Goal: Task Accomplishment & Management: Manage account settings

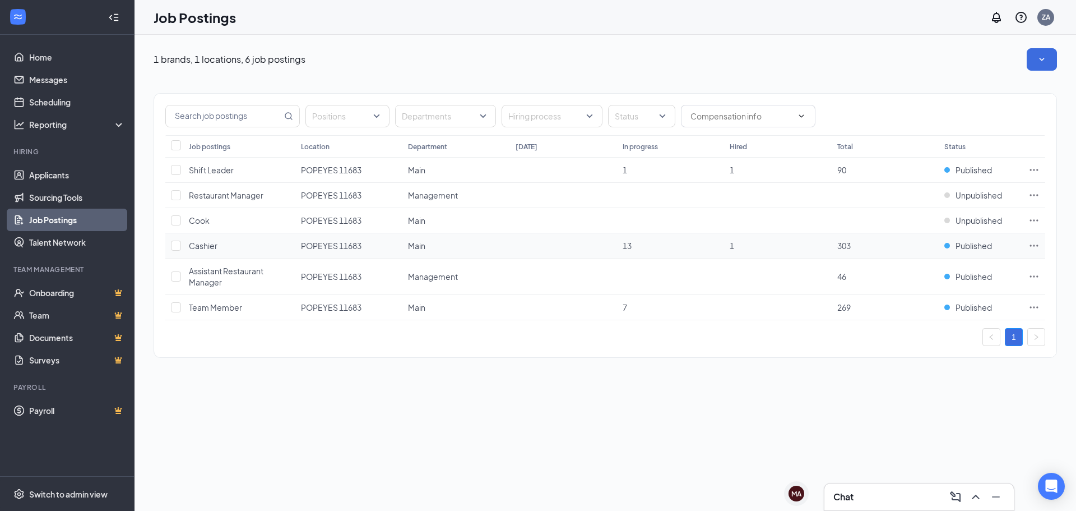
click at [1034, 242] on icon "Ellipses" at bounding box center [1034, 245] width 11 height 11
click at [683, 437] on div "1 brands, 1 locations, 6 job postings Positions Departments Hiring process Stat…" at bounding box center [606, 273] width 942 height 476
click at [175, 247] on input "checkbox" at bounding box center [176, 246] width 10 height 10
checkbox input "true"
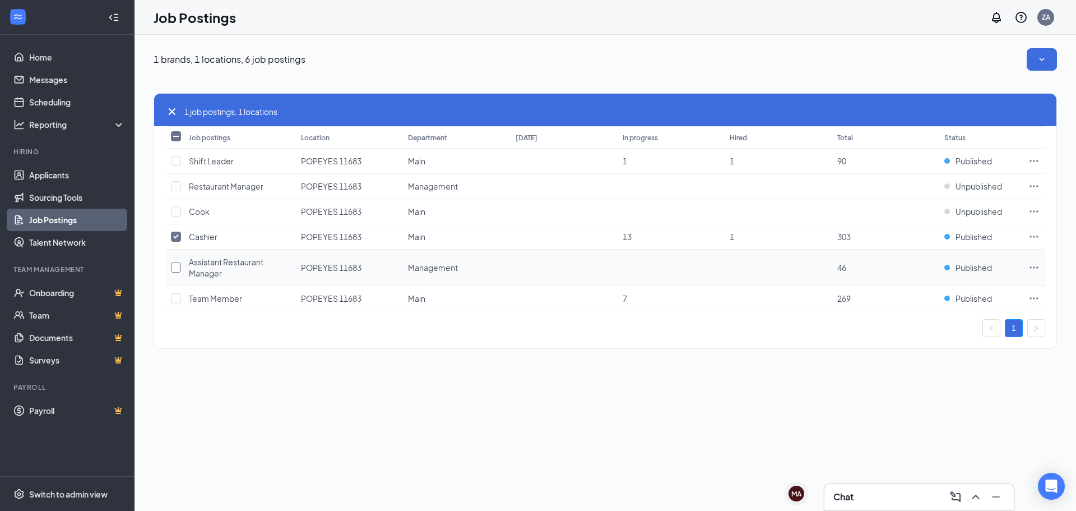
click at [181, 270] on input "checkbox" at bounding box center [176, 267] width 10 height 10
checkbox input "true"
click at [173, 302] on input "checkbox" at bounding box center [176, 298] width 10 height 10
checkbox input "true"
click at [174, 167] on td at bounding box center [174, 161] width 18 height 25
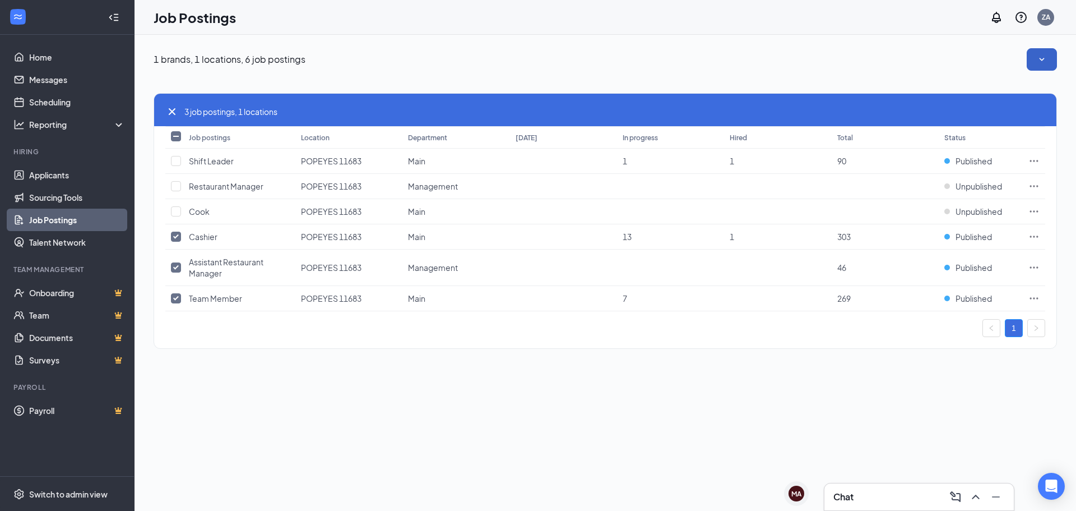
click at [1040, 61] on icon "SmallChevronDown" at bounding box center [1042, 59] width 11 height 11
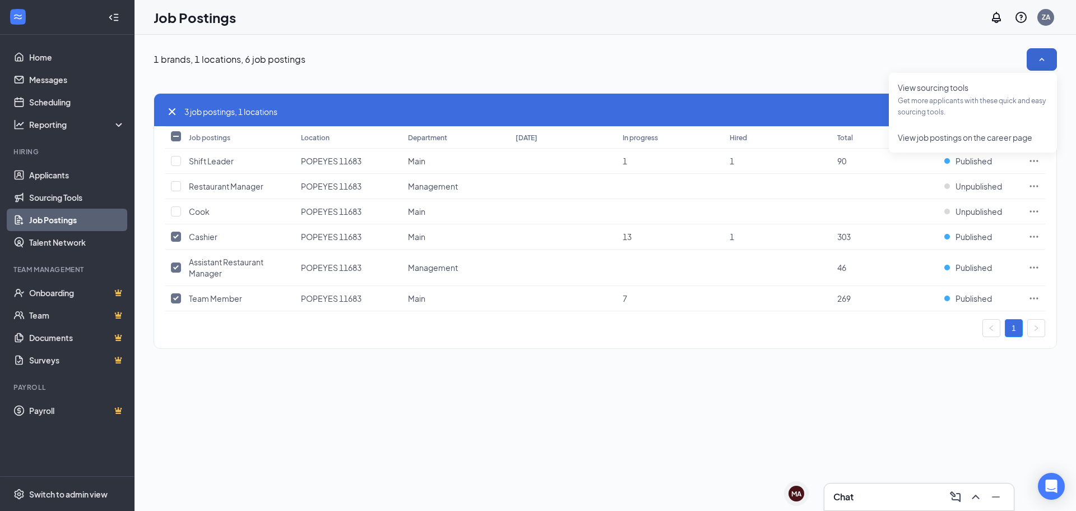
click at [738, 438] on div "1 brands, 1 locations, 6 job postings 3 job postings, 1 locations Job postings …" at bounding box center [606, 273] width 942 height 476
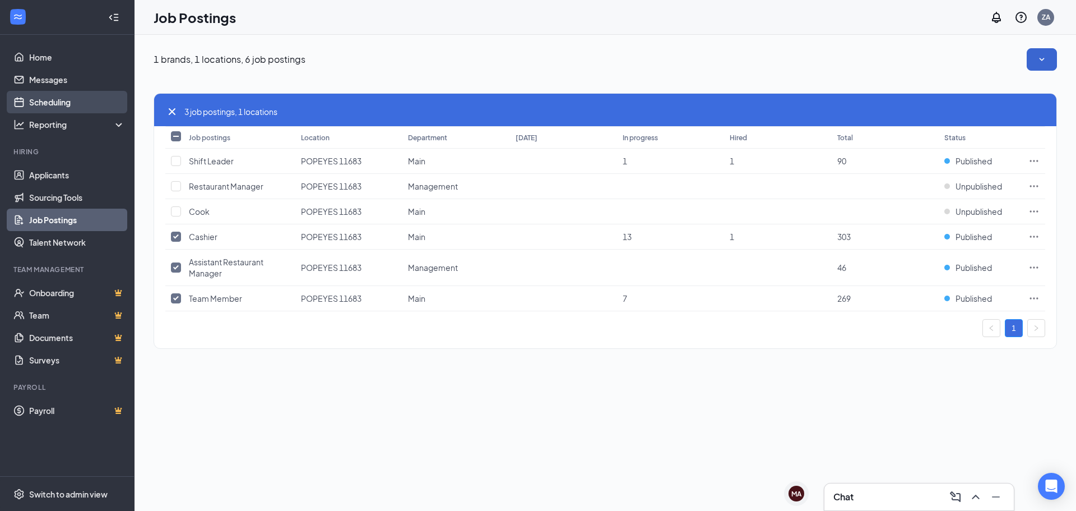
click at [99, 100] on link "Scheduling" at bounding box center [77, 102] width 96 height 22
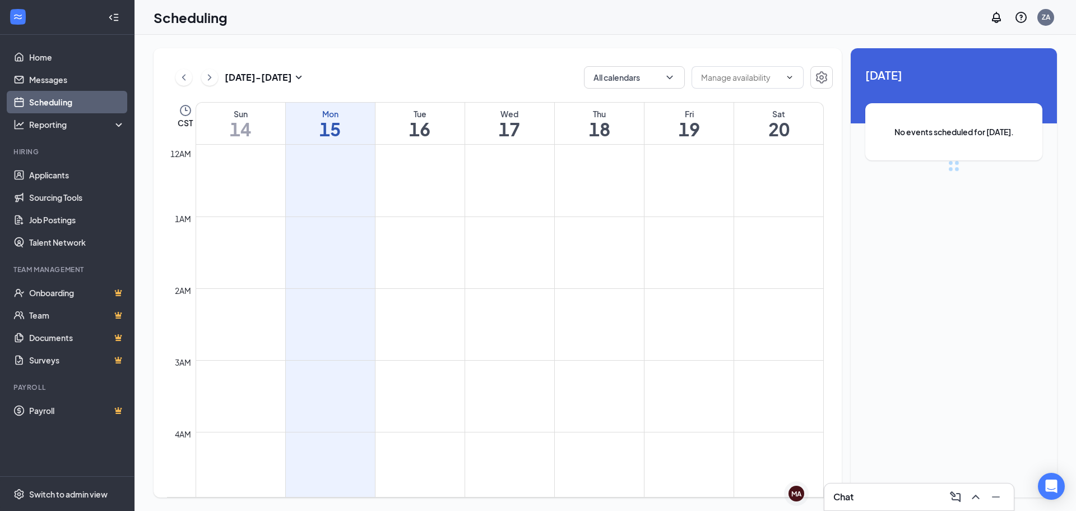
scroll to position [551, 0]
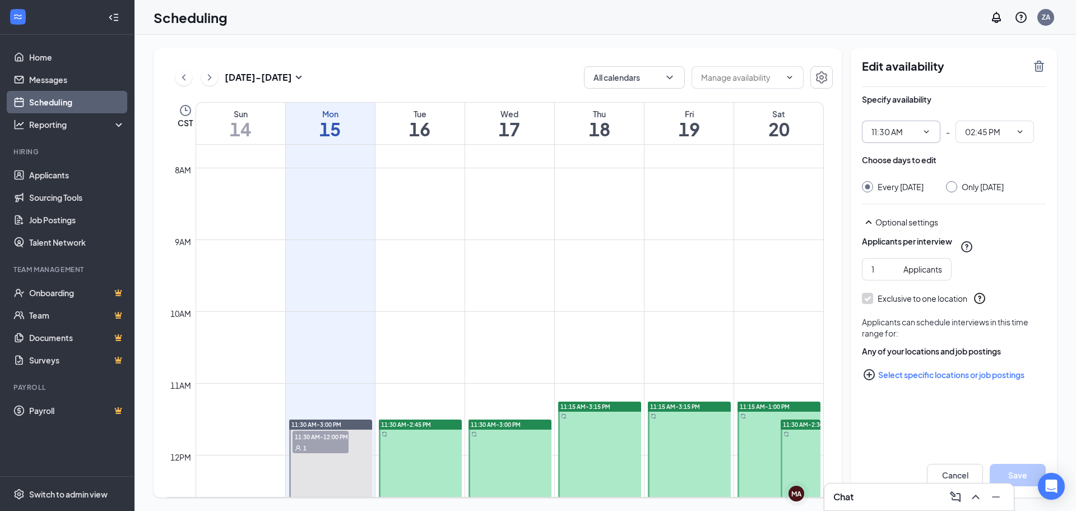
click at [919, 134] on span "11:30 AM" at bounding box center [901, 132] width 78 height 22
click at [927, 130] on icon "ChevronDown" at bounding box center [926, 131] width 9 height 9
click at [912, 136] on input "11:30 AM" at bounding box center [895, 132] width 46 height 12
drag, startPoint x: 399, startPoint y: 454, endPoint x: 428, endPoint y: 440, distance: 32.3
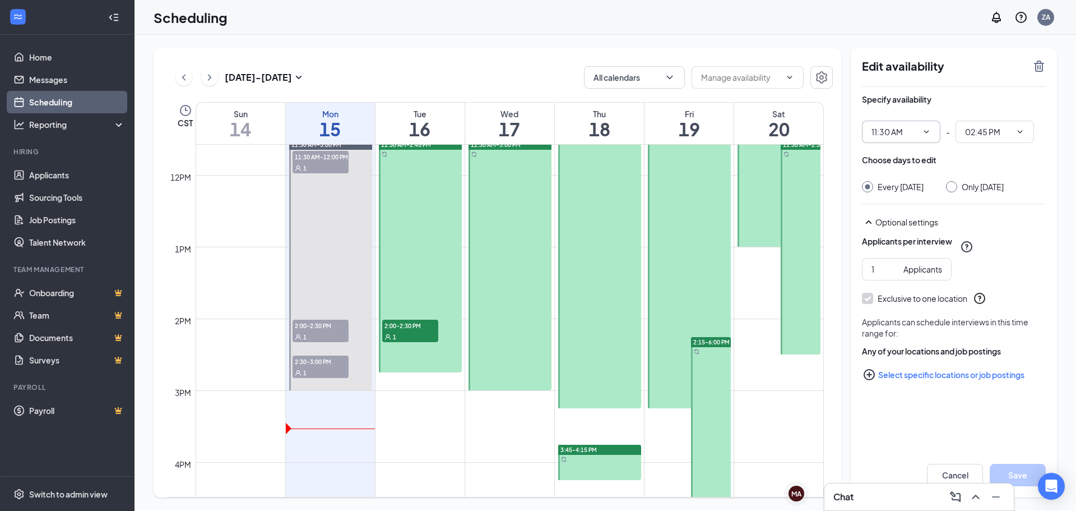
scroll to position [831, 0]
click at [1044, 66] on icon "TrashOutline" at bounding box center [1039, 65] width 13 height 13
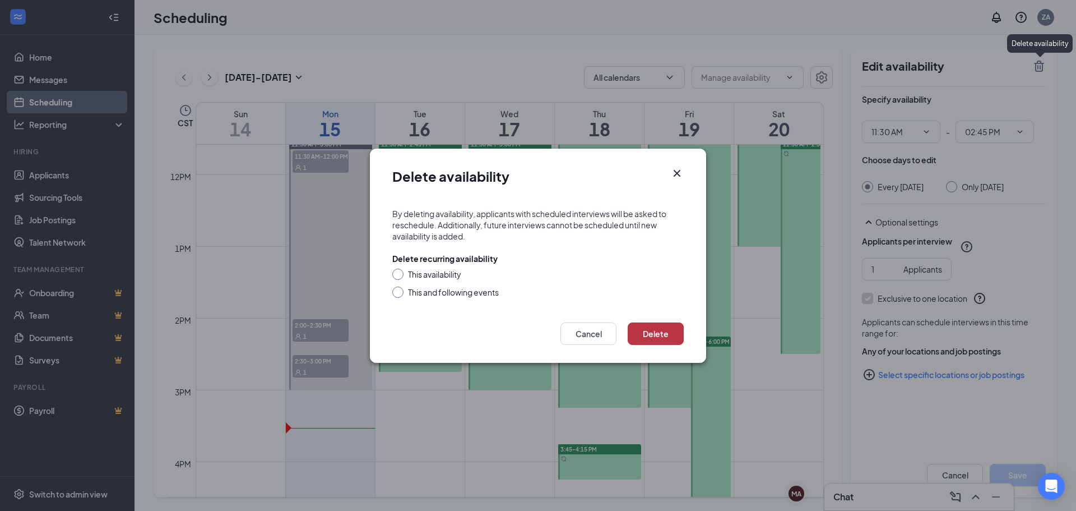
click at [642, 339] on button "Delete" at bounding box center [656, 333] width 56 height 22
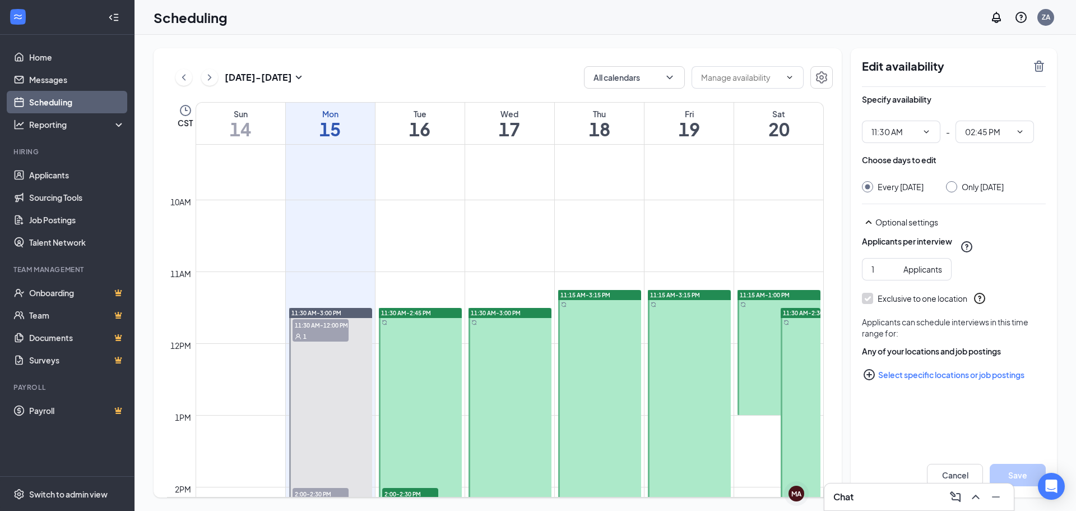
scroll to position [663, 0]
click at [1045, 71] on icon "TrashOutline" at bounding box center [1039, 65] width 13 height 13
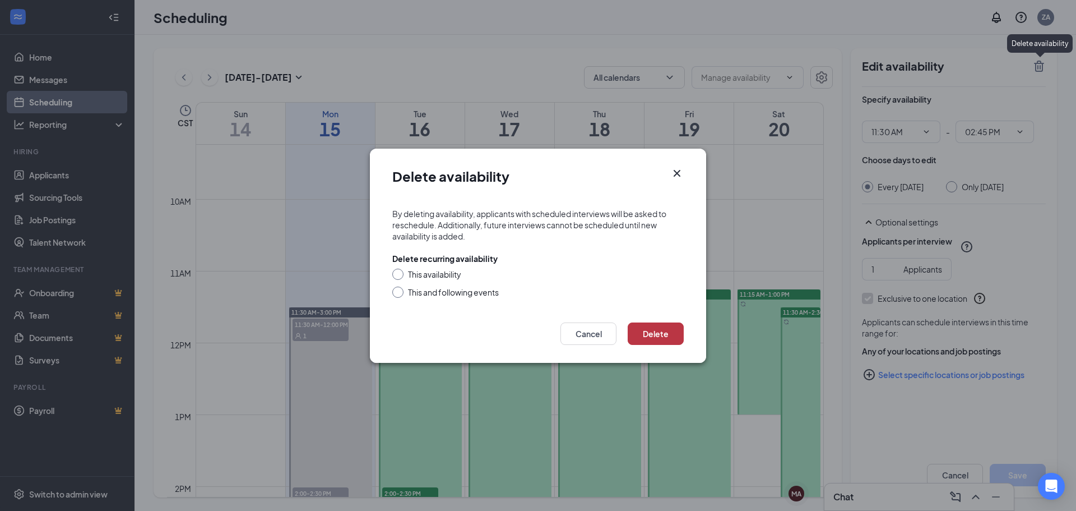
click at [651, 330] on button "Delete" at bounding box center [656, 333] width 56 height 22
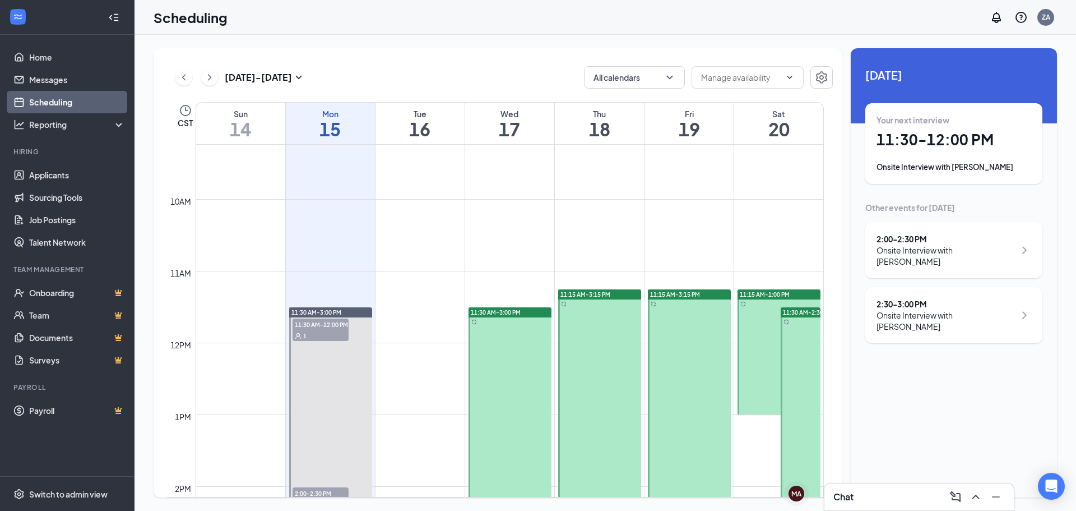
click at [529, 312] on div "11:30 AM-3:00 PM" at bounding box center [510, 312] width 83 height 10
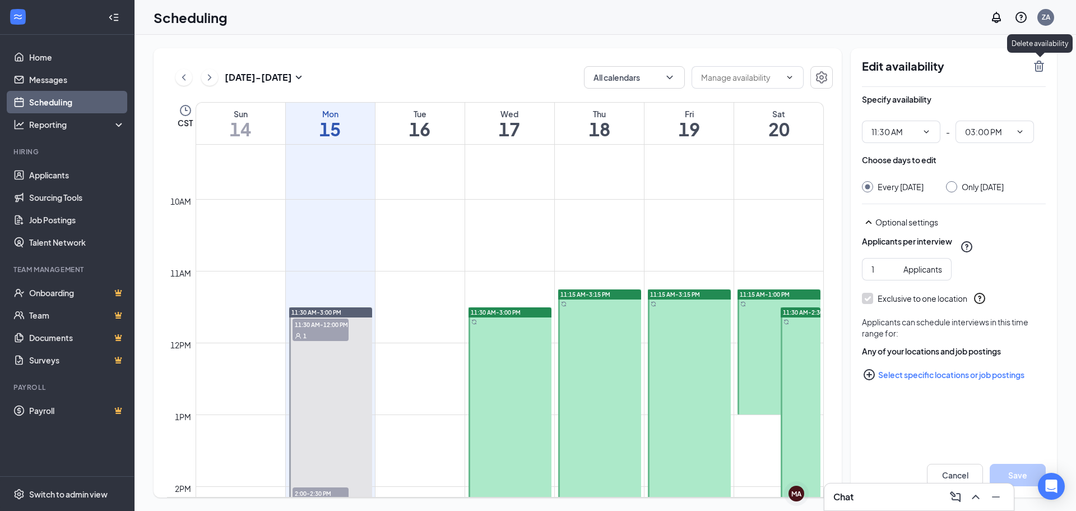
click at [1043, 66] on icon "TrashOutline" at bounding box center [1039, 66] width 10 height 11
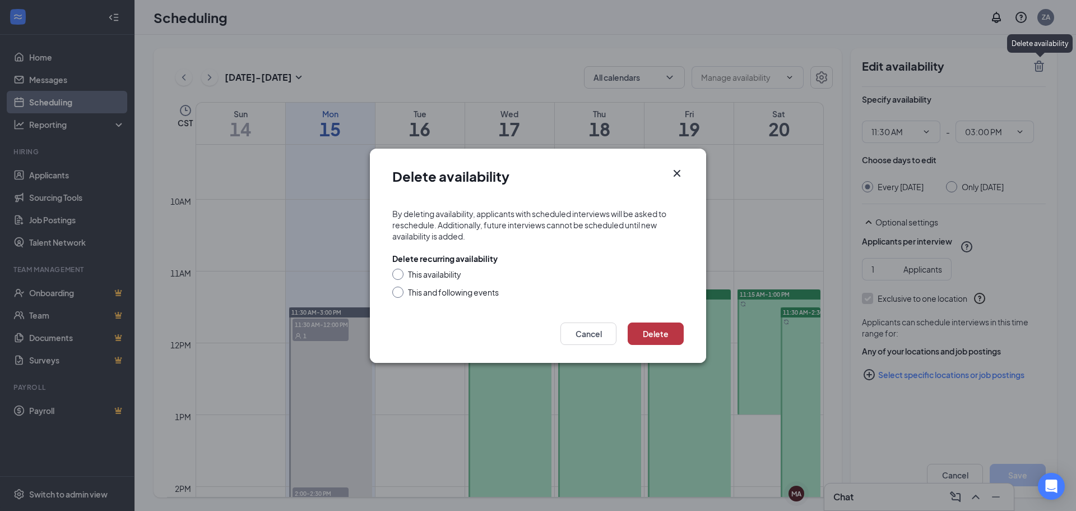
click at [653, 336] on button "Delete" at bounding box center [656, 333] width 56 height 22
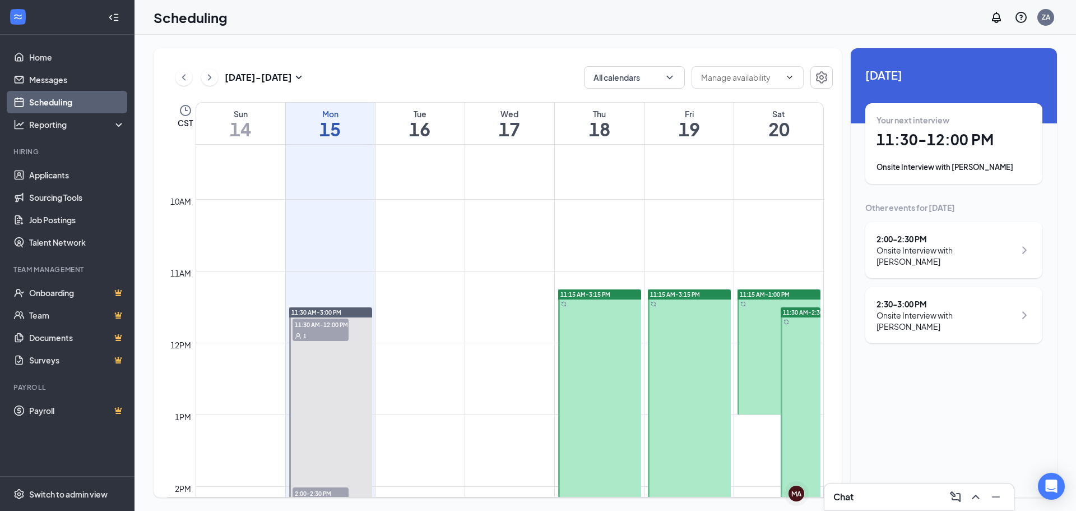
click at [631, 292] on div "11:15 AM-3:15 PM" at bounding box center [599, 294] width 83 height 10
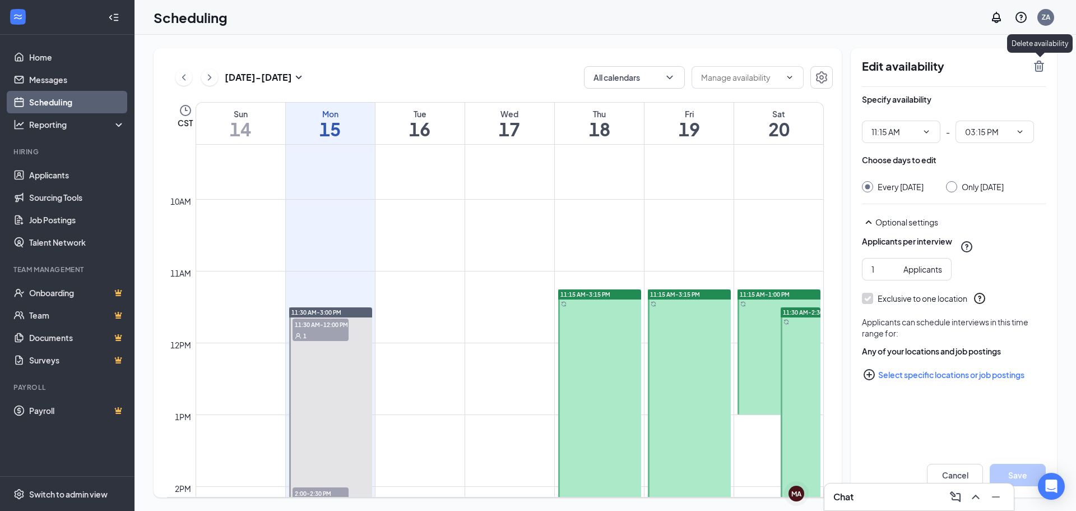
click at [1039, 63] on icon "TrashOutline" at bounding box center [1039, 66] width 10 height 11
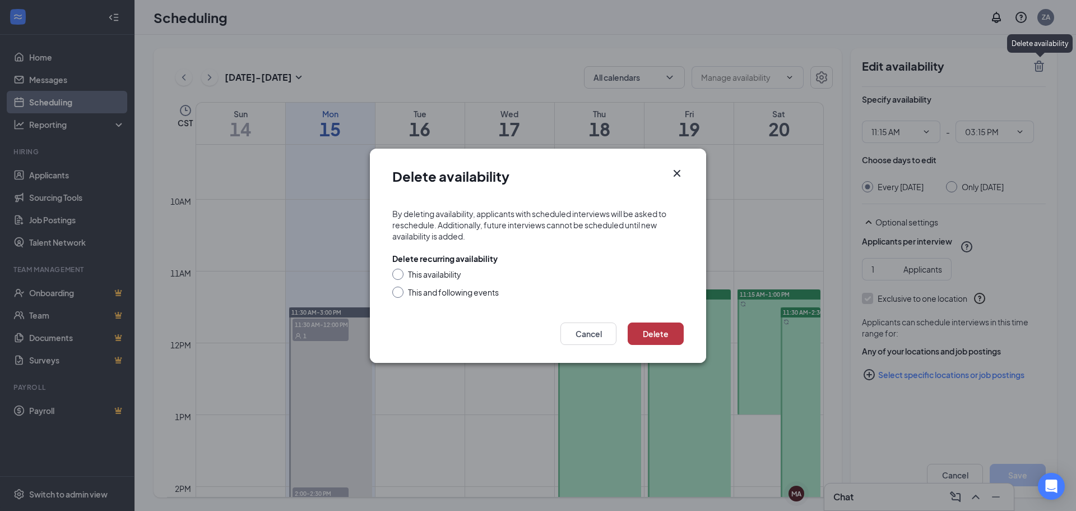
click at [651, 339] on button "Delete" at bounding box center [656, 333] width 56 height 22
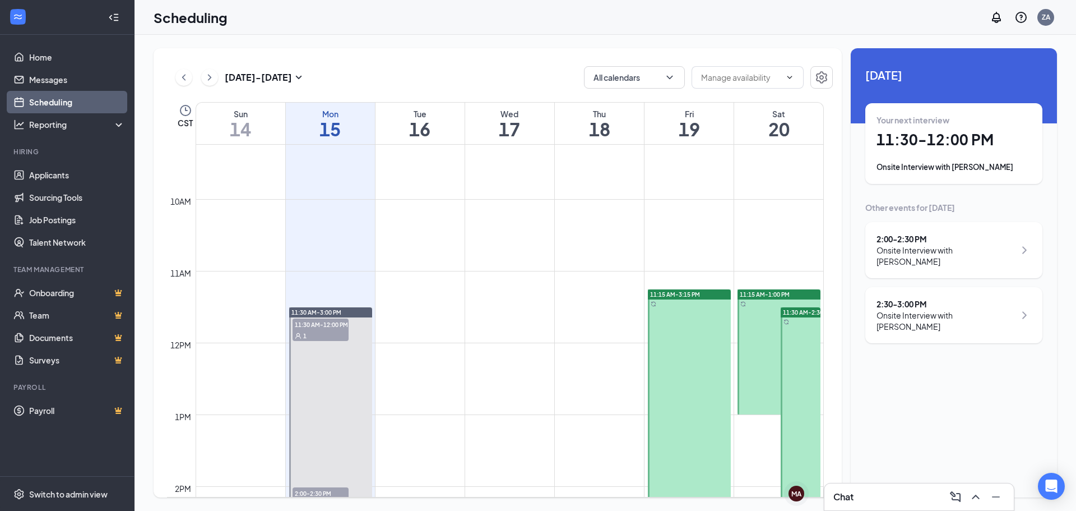
click at [706, 290] on div "11:15 AM-3:15 PM" at bounding box center [689, 294] width 83 height 10
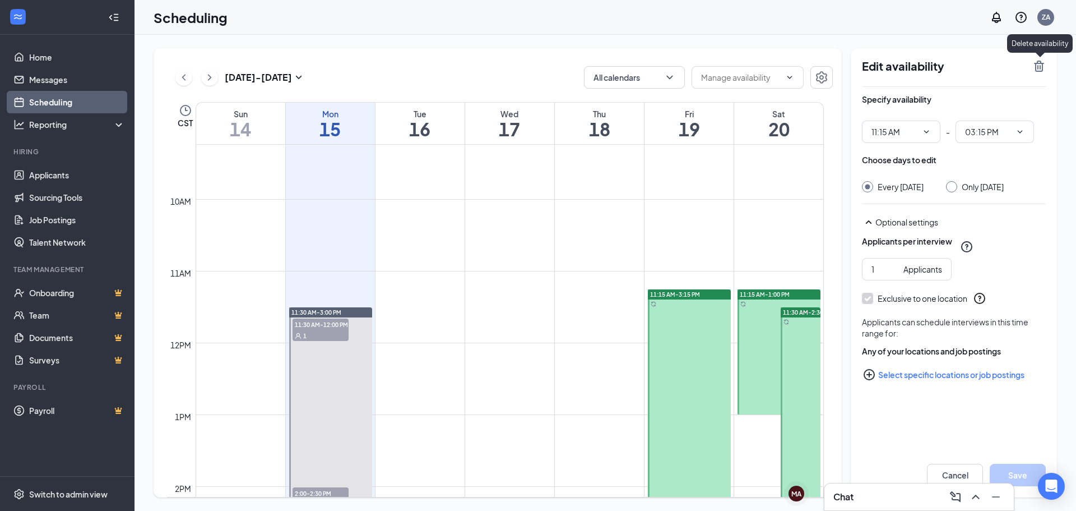
click at [1037, 65] on icon "TrashOutline" at bounding box center [1039, 66] width 10 height 11
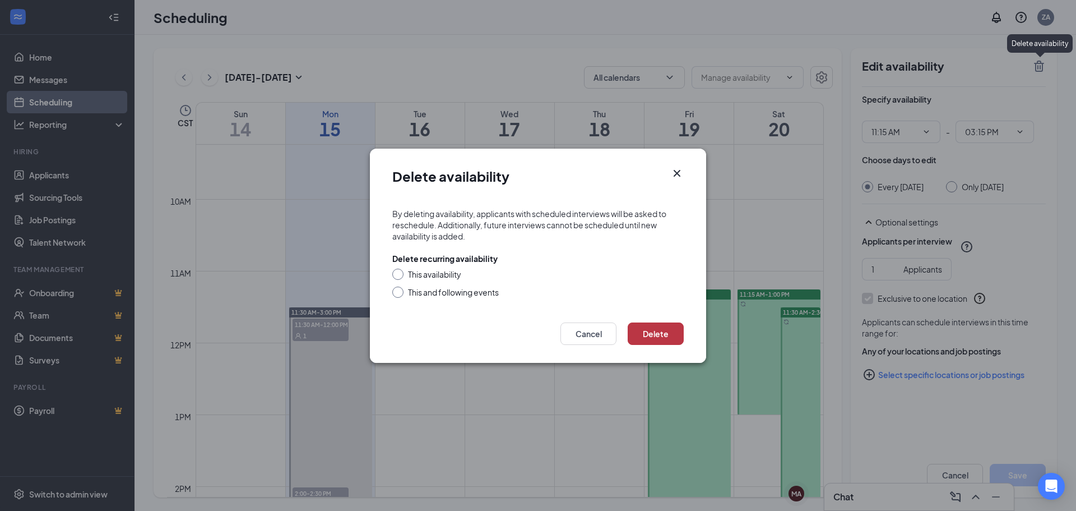
click at [646, 342] on button "Delete" at bounding box center [656, 333] width 56 height 22
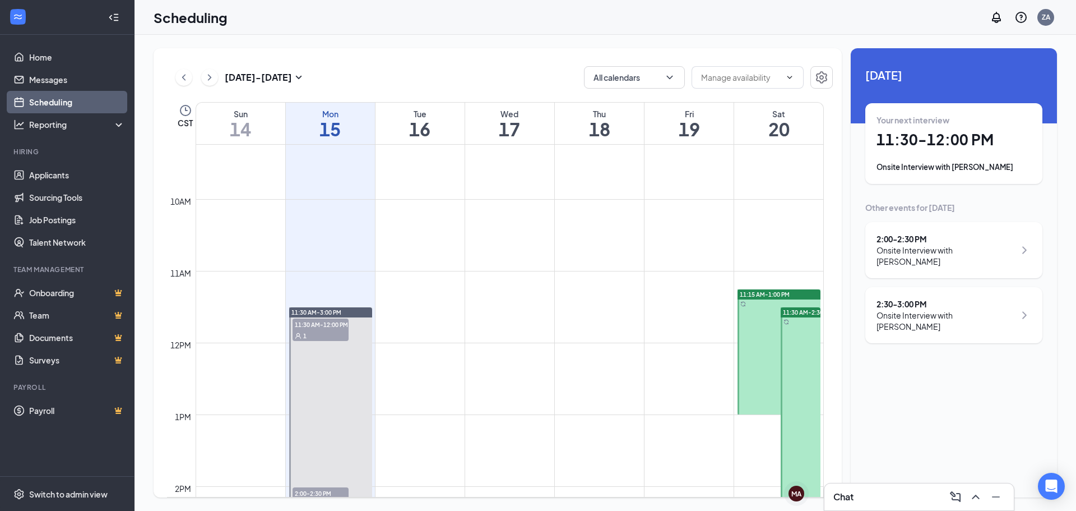
click at [779, 299] on div "11:15 AM-1:00 PM" at bounding box center [779, 294] width 83 height 10
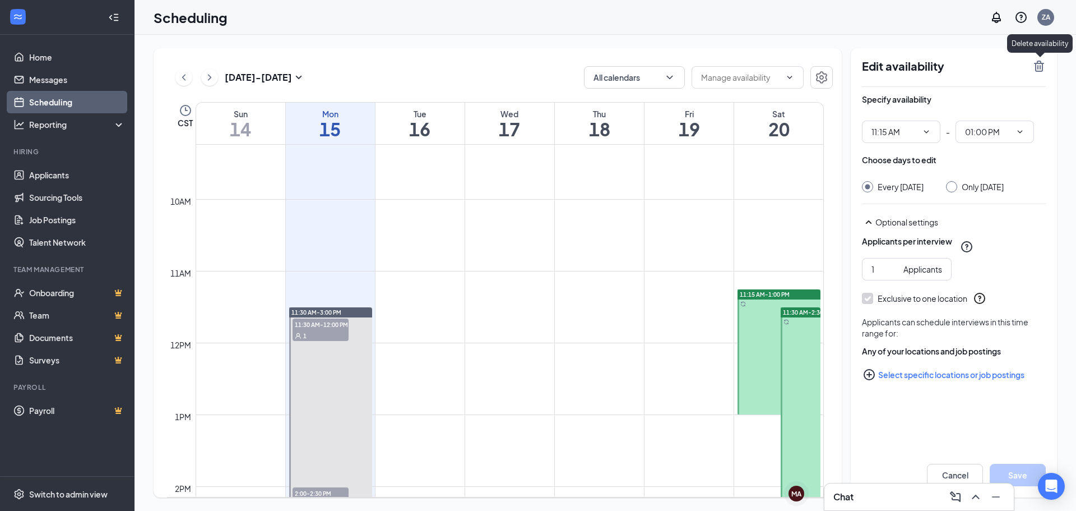
click at [1037, 63] on icon "TrashOutline" at bounding box center [1039, 66] width 10 height 11
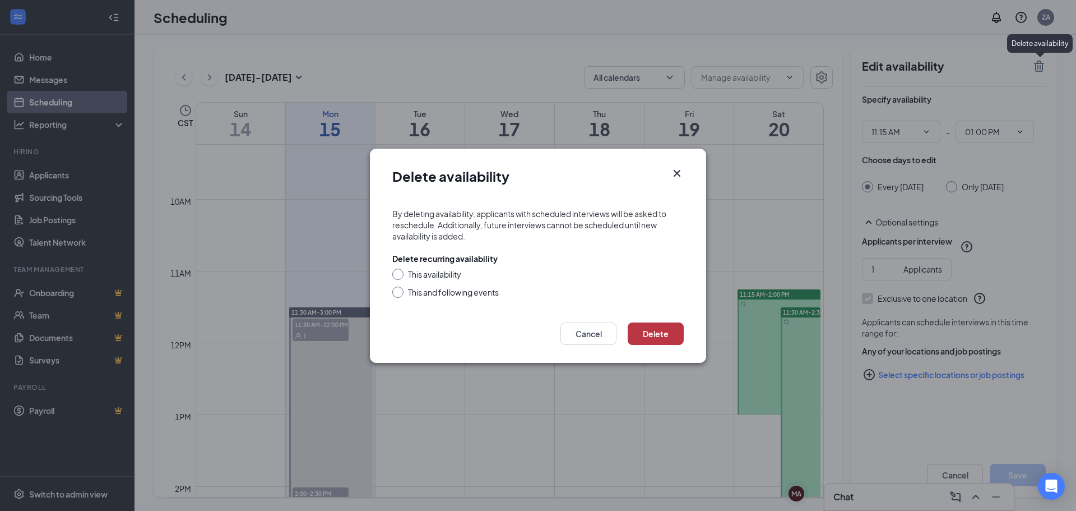
click at [666, 334] on button "Delete" at bounding box center [656, 333] width 56 height 22
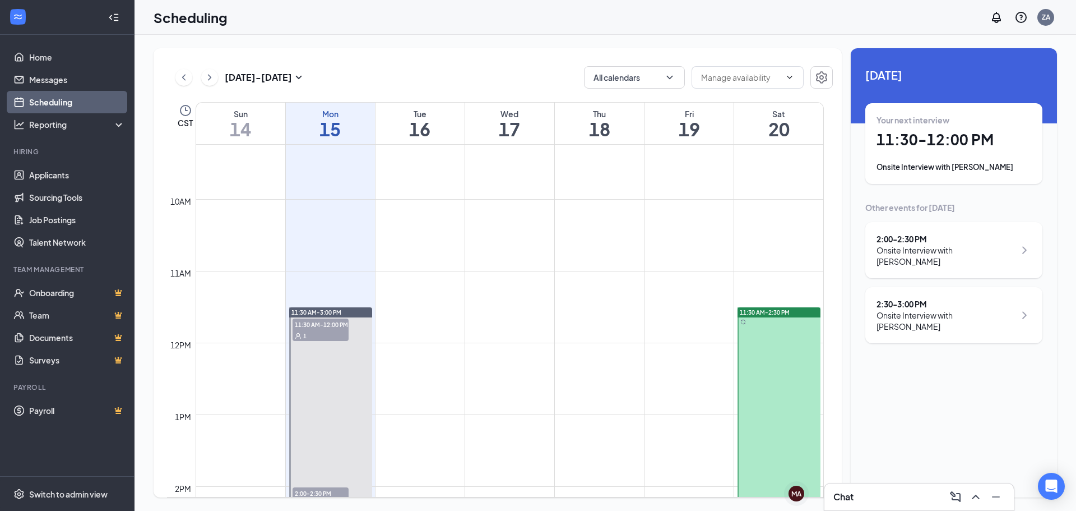
click at [796, 312] on div "11:30 AM-2:30 PM" at bounding box center [779, 312] width 83 height 10
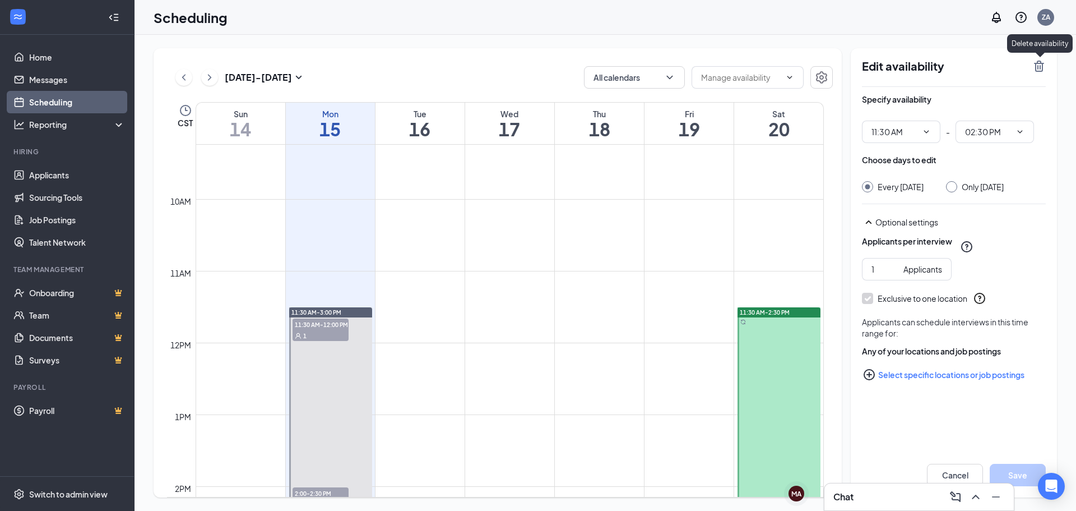
click at [1034, 67] on icon "TrashOutline" at bounding box center [1039, 65] width 13 height 13
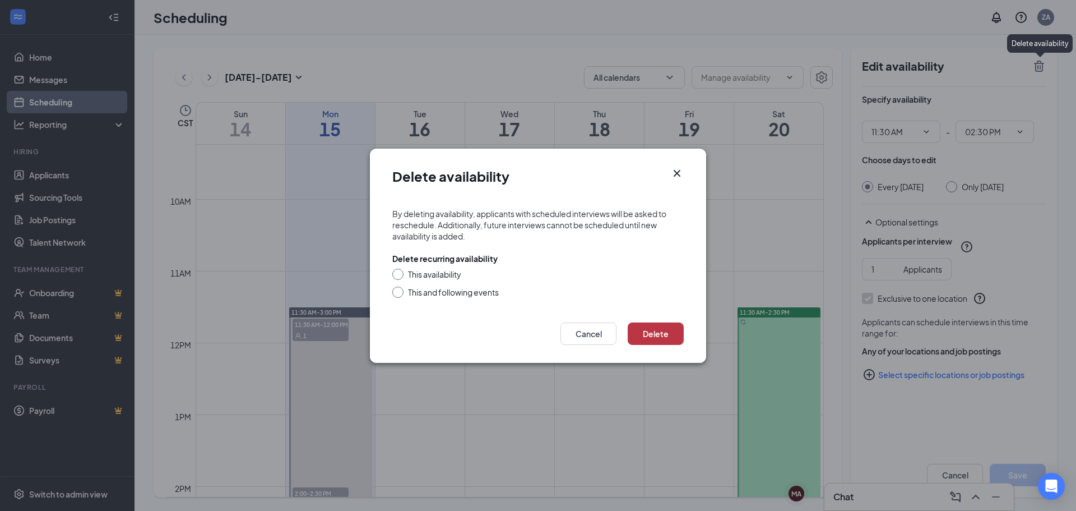
click at [645, 338] on button "Delete" at bounding box center [656, 333] width 56 height 22
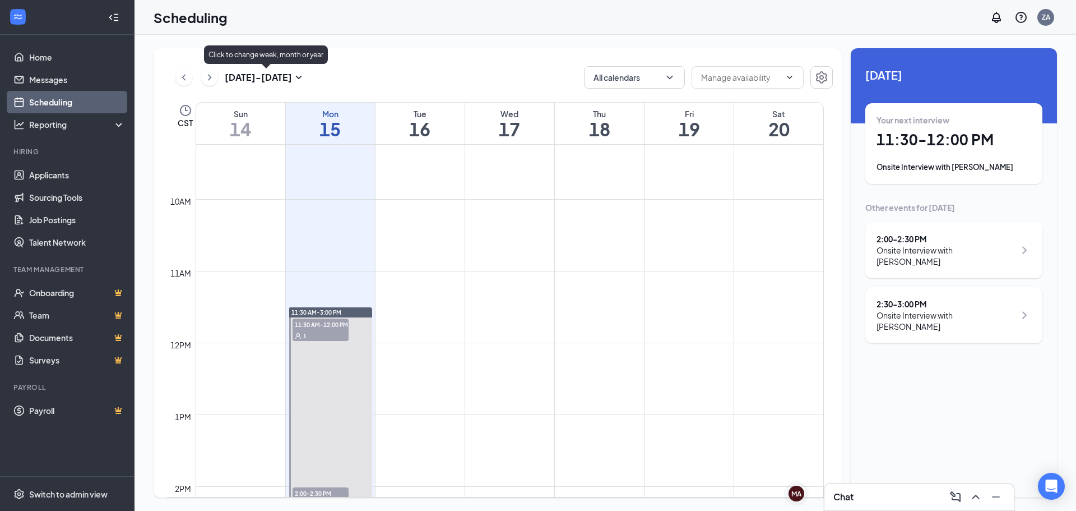
click at [283, 81] on h3 "[DATE] - [DATE]" at bounding box center [258, 77] width 67 height 12
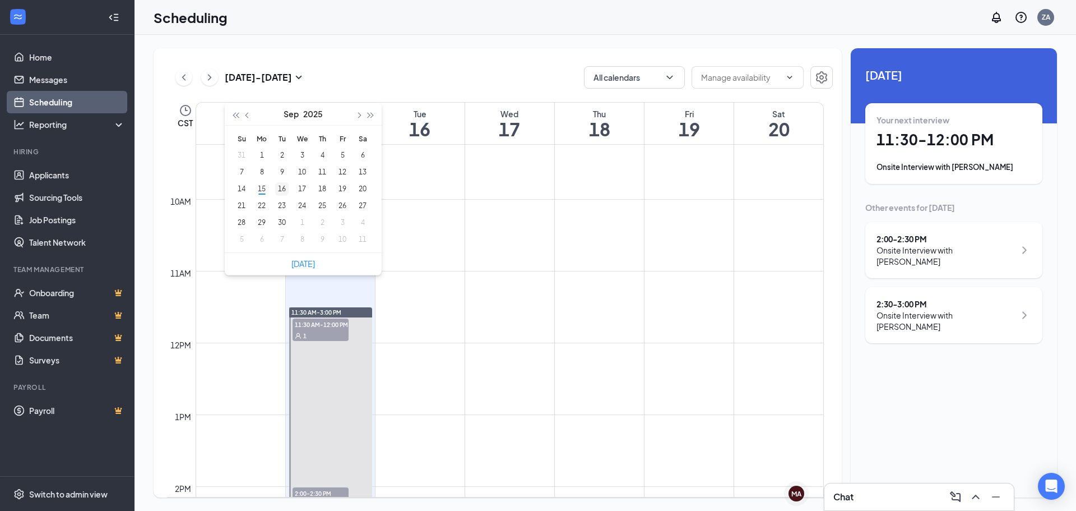
click at [284, 191] on div "16" at bounding box center [281, 188] width 13 height 13
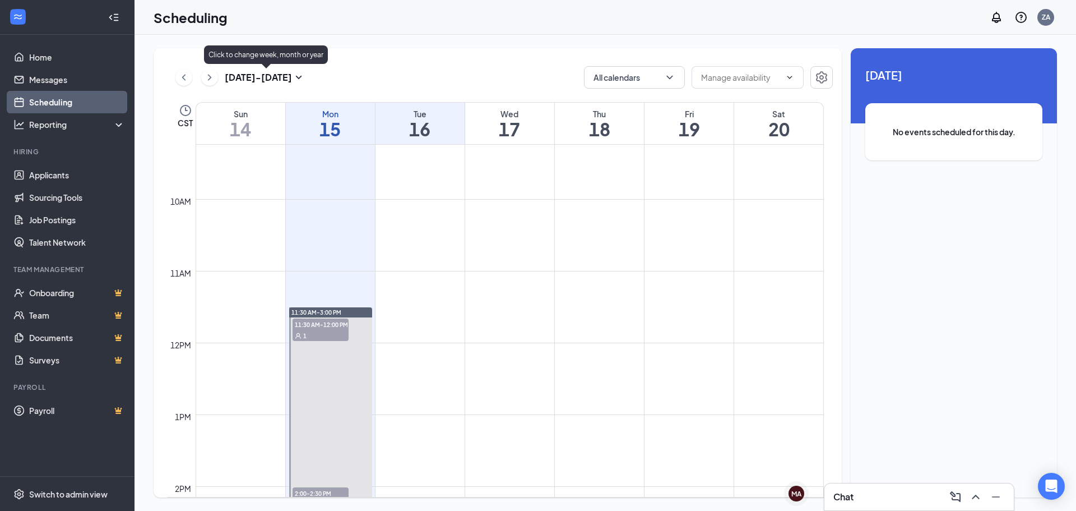
click at [284, 73] on h3 "[DATE] - [DATE]" at bounding box center [258, 77] width 67 height 12
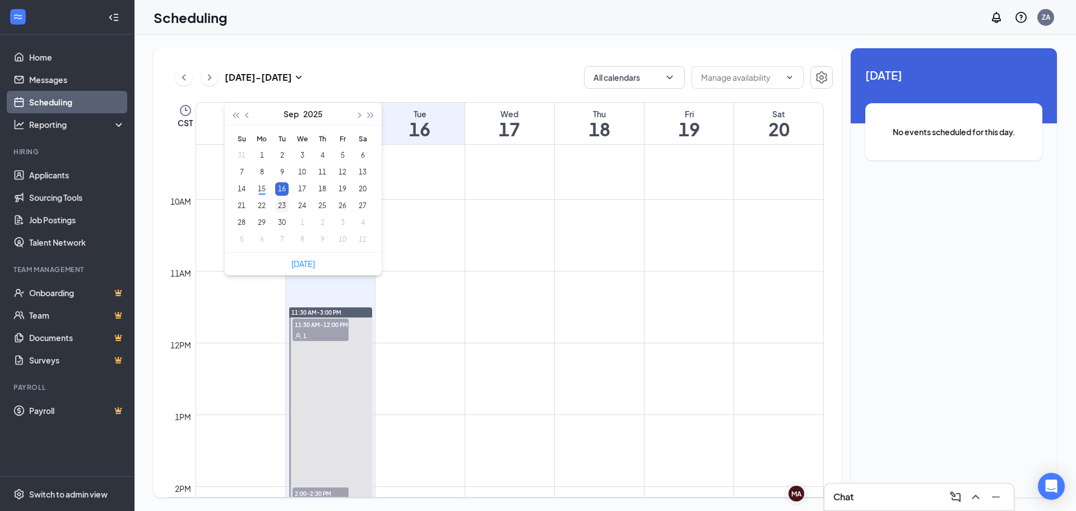
type input "[DATE]"
click at [289, 205] on td "23" at bounding box center [282, 205] width 20 height 17
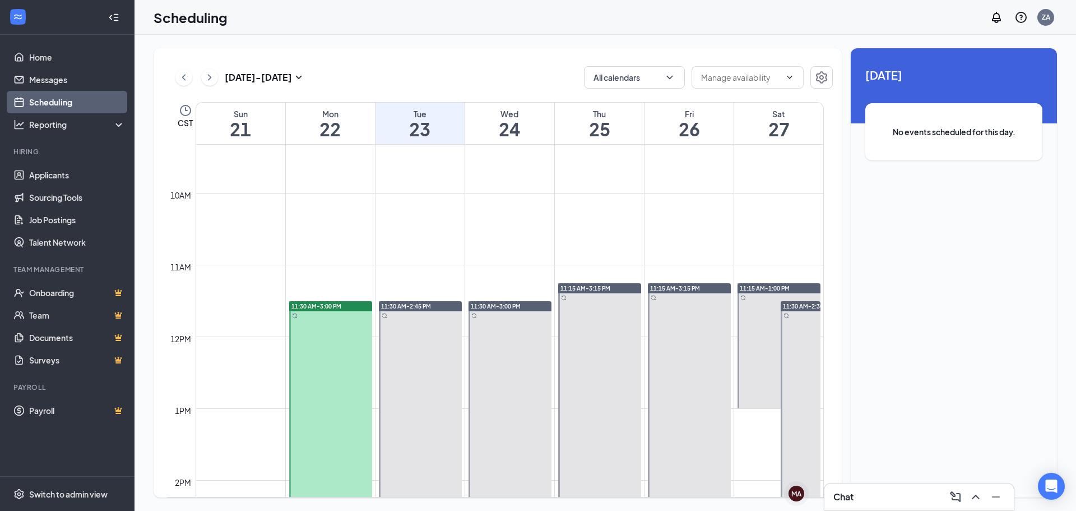
scroll to position [663, 0]
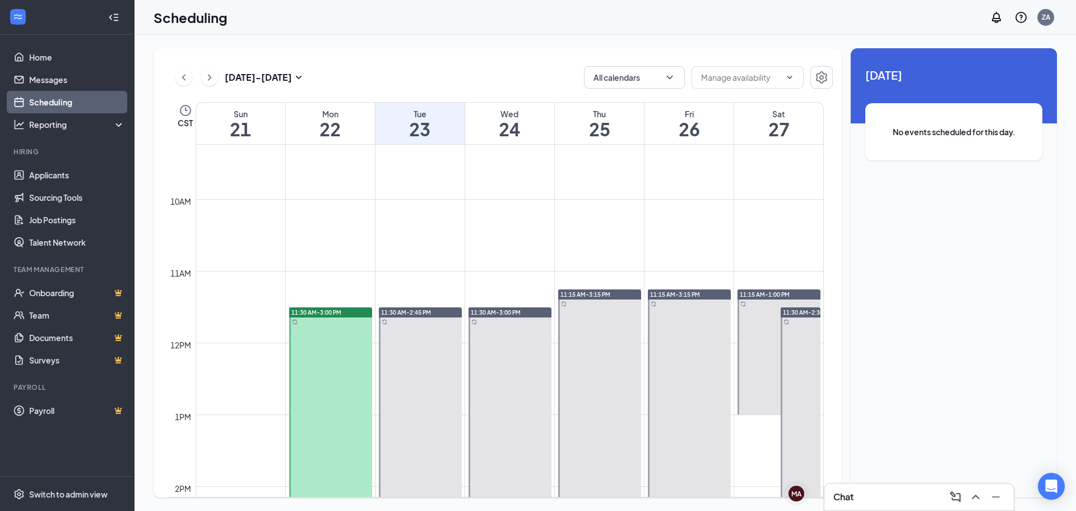
click at [349, 312] on div "11:30 AM-3:00 PM" at bounding box center [330, 312] width 83 height 10
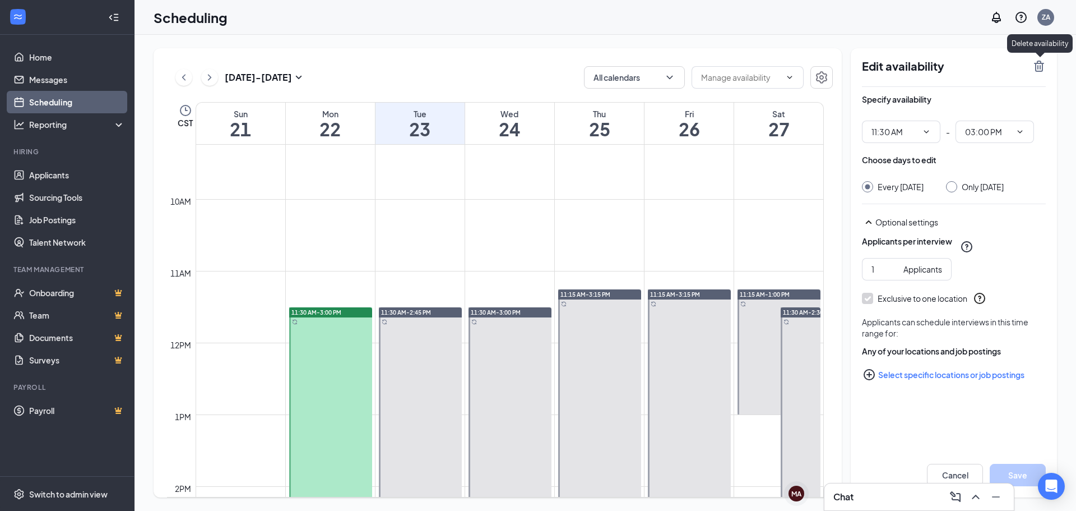
click at [1040, 62] on icon "TrashOutline" at bounding box center [1039, 66] width 10 height 11
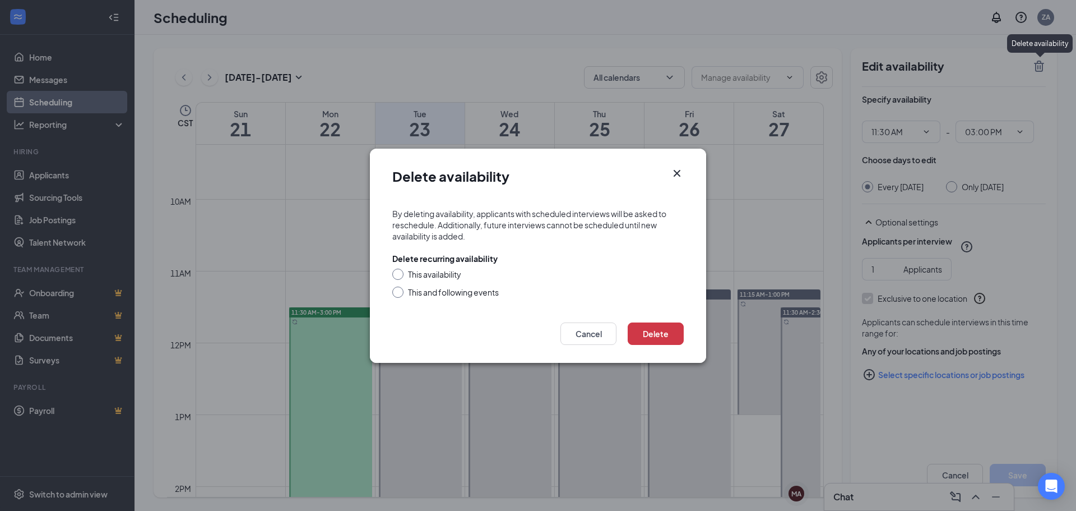
click at [436, 292] on div "This and following events" at bounding box center [453, 291] width 91 height 11
click at [400, 292] on input "This and following events" at bounding box center [396, 290] width 8 height 8
radio input "true"
click at [654, 332] on button "Delete" at bounding box center [656, 333] width 56 height 22
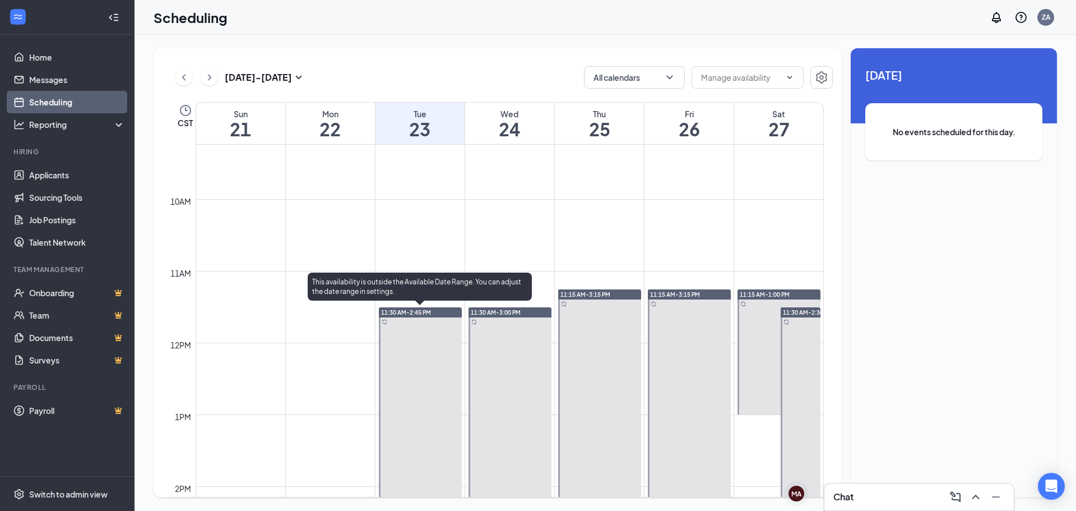
click at [442, 317] on div at bounding box center [420, 423] width 83 height 233
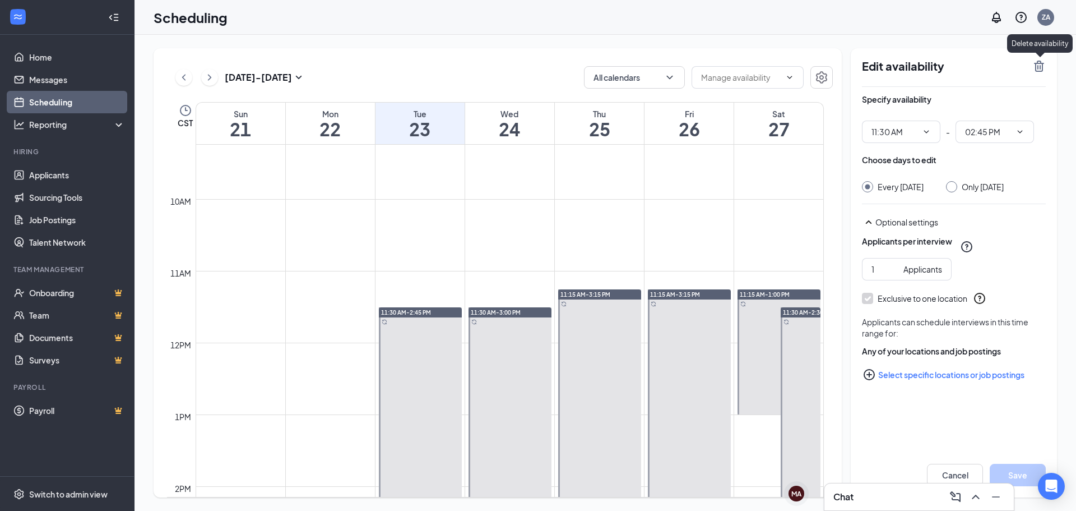
click at [1039, 71] on icon "TrashOutline" at bounding box center [1039, 66] width 10 height 11
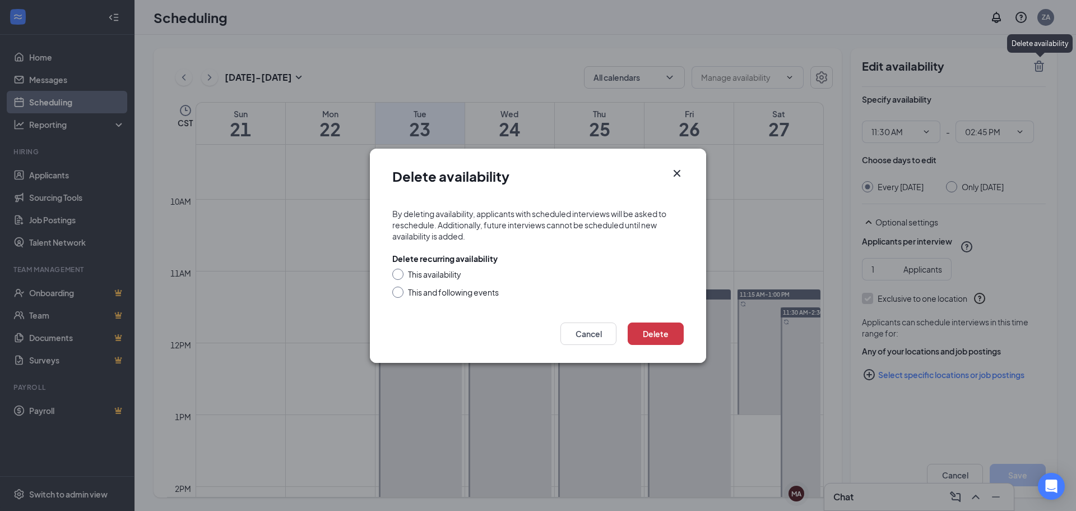
click at [409, 292] on div "This and following events" at bounding box center [453, 291] width 91 height 11
click at [400, 292] on input "This and following events" at bounding box center [396, 290] width 8 height 8
radio input "true"
click at [652, 337] on button "Delete" at bounding box center [656, 333] width 56 height 22
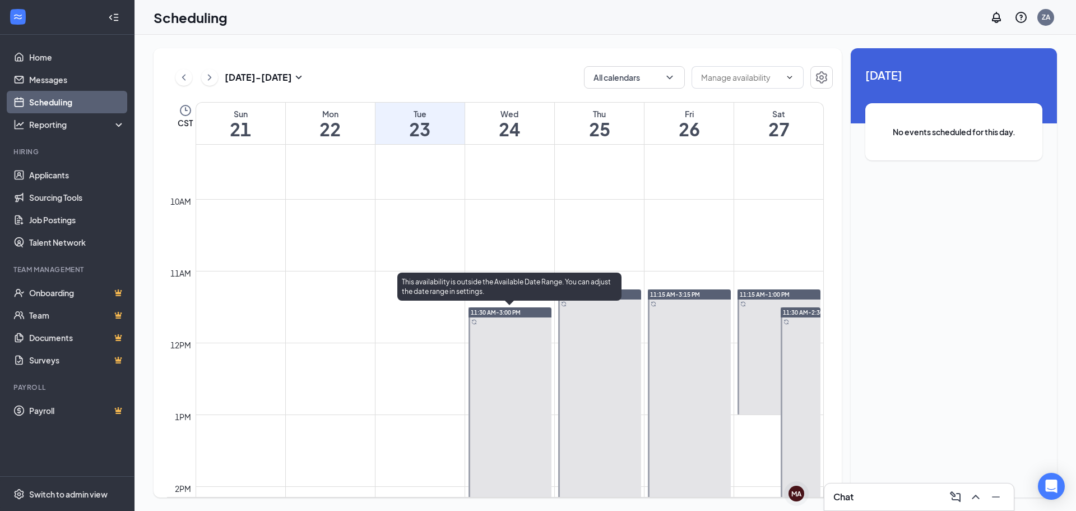
click at [537, 312] on div "11:30 AM-3:00 PM" at bounding box center [510, 312] width 83 height 10
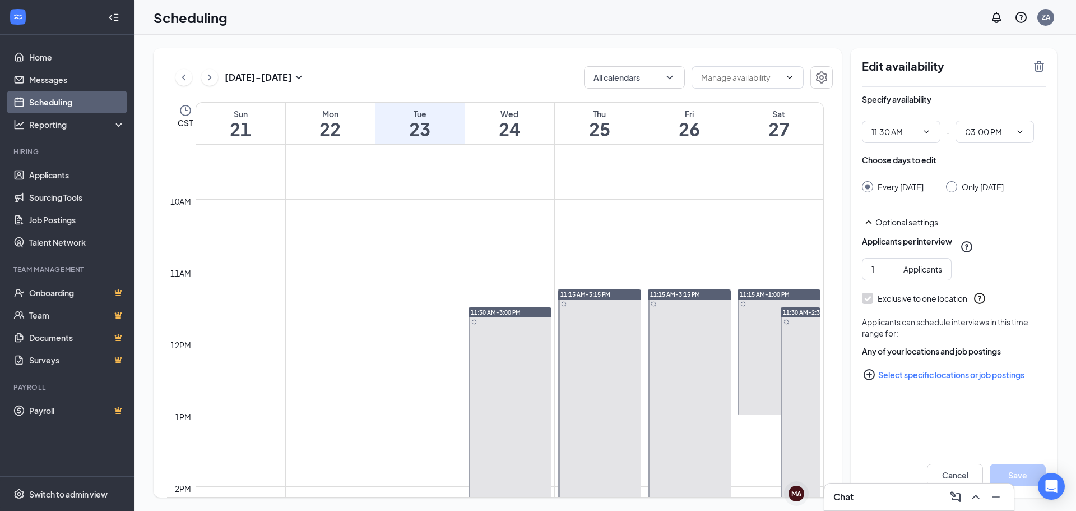
click at [1048, 67] on div "Edit availability Specify availability 11:30 AM - 03:00 PM Choose days to edit …" at bounding box center [954, 272] width 206 height 449
click at [1033, 72] on icon "TrashOutline" at bounding box center [1039, 65] width 13 height 13
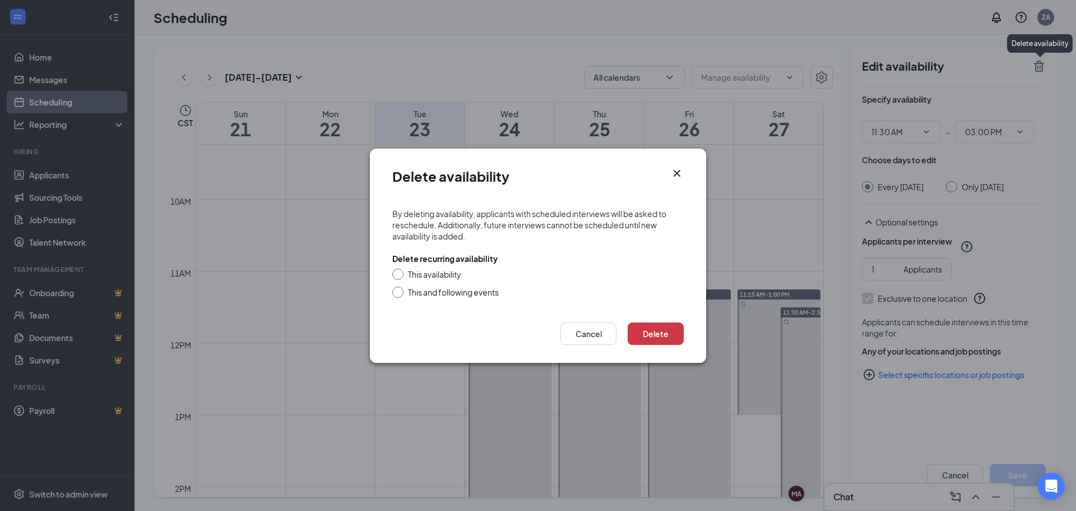
click at [663, 348] on div "Delete Cancel" at bounding box center [538, 337] width 336 height 52
click at [662, 336] on button "Delete" at bounding box center [656, 333] width 56 height 22
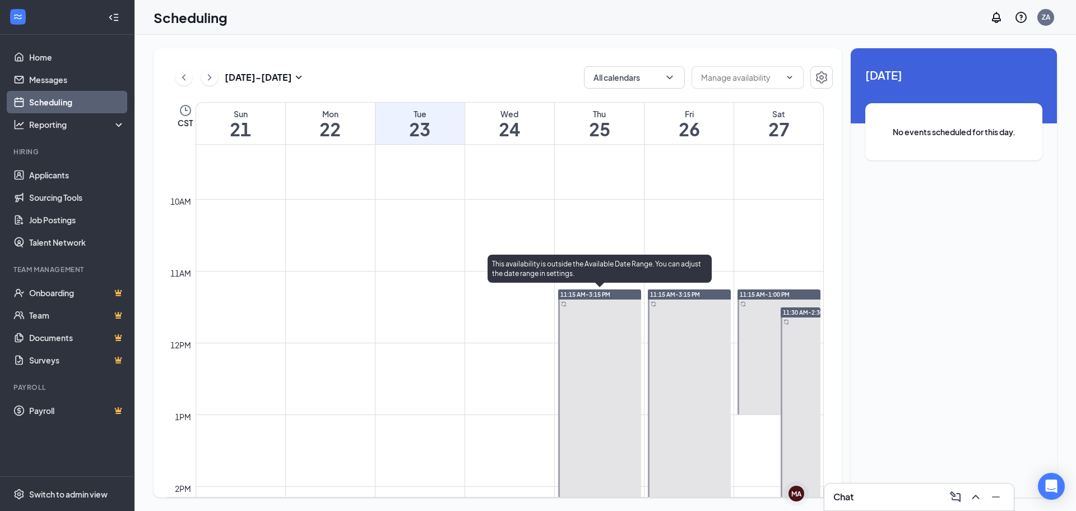
click at [631, 306] on div at bounding box center [599, 432] width 83 height 286
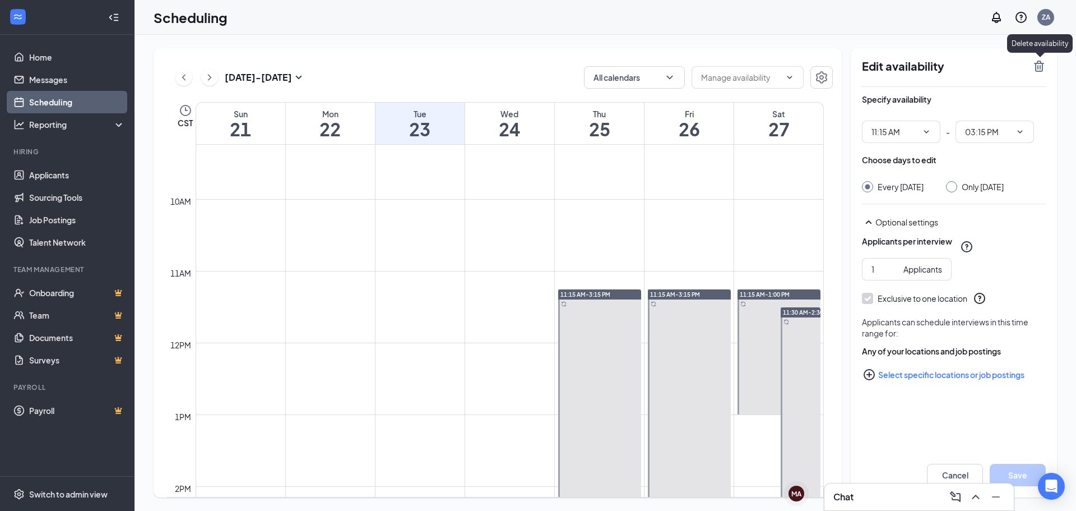
click at [1039, 69] on icon "TrashOutline" at bounding box center [1039, 65] width 13 height 13
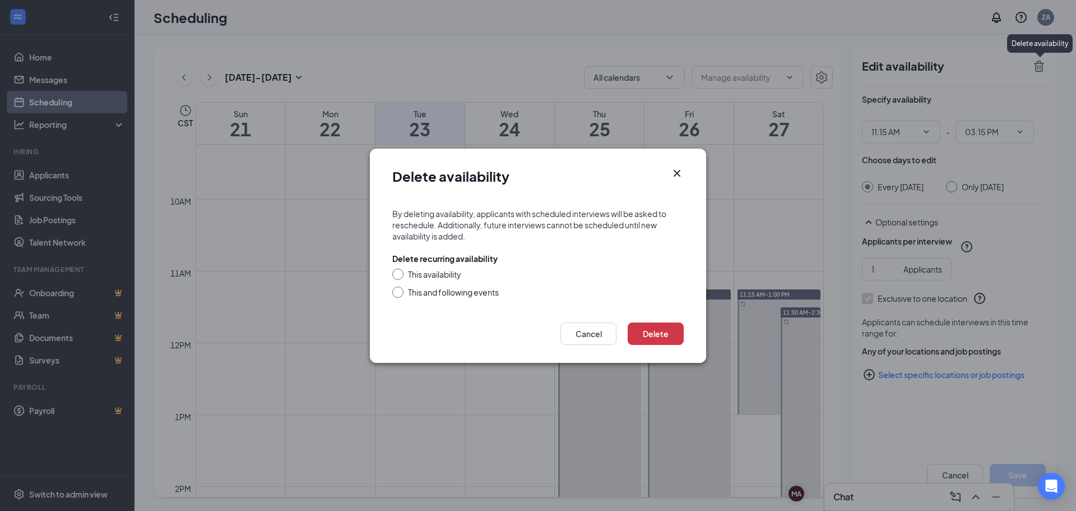
click at [451, 289] on div "This and following events" at bounding box center [453, 291] width 91 height 11
click at [400, 289] on input "This and following events" at bounding box center [396, 290] width 8 height 8
radio input "true"
click at [660, 333] on button "Delete" at bounding box center [656, 333] width 56 height 22
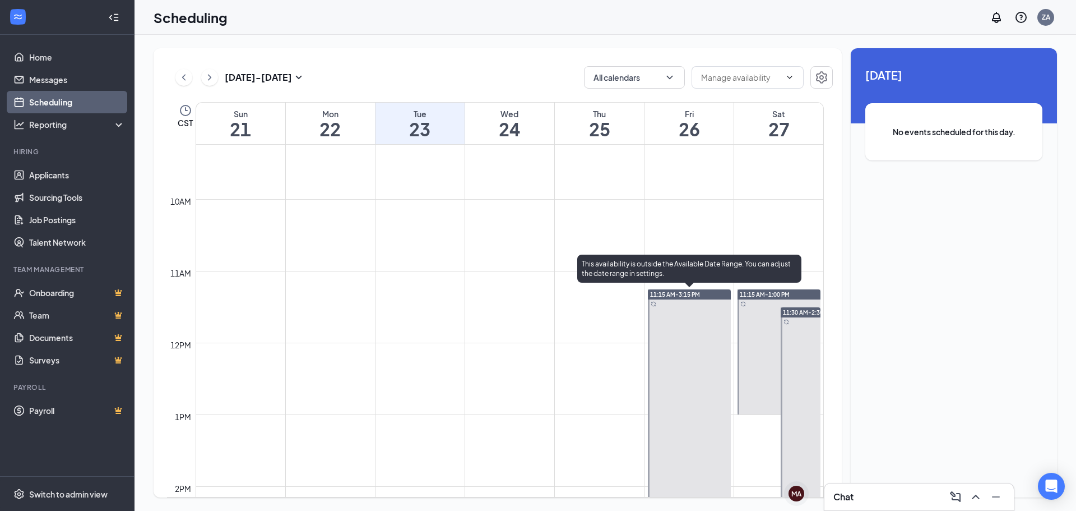
click at [709, 293] on div "11:15 AM-3:15 PM" at bounding box center [689, 294] width 83 height 10
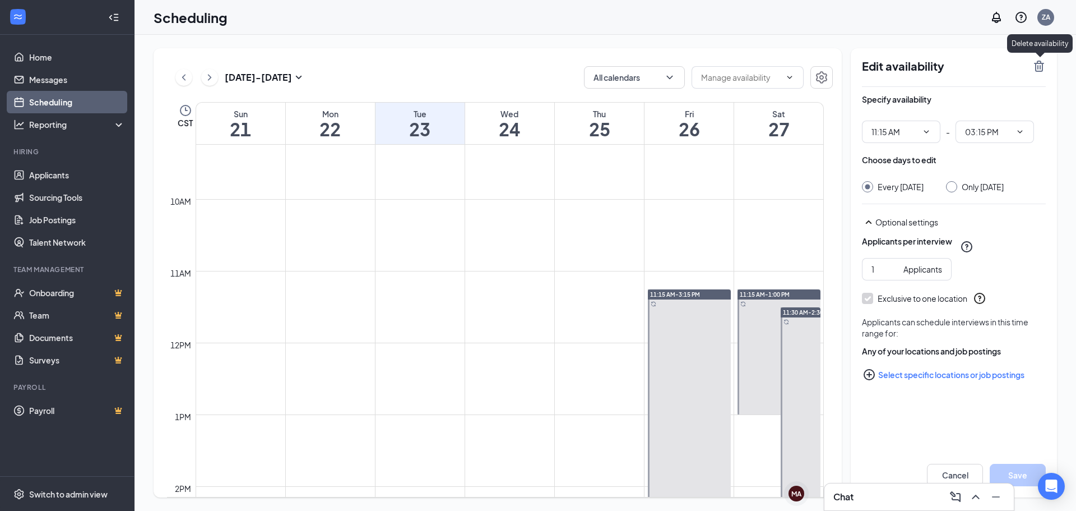
click at [1043, 67] on icon "TrashOutline" at bounding box center [1039, 66] width 10 height 11
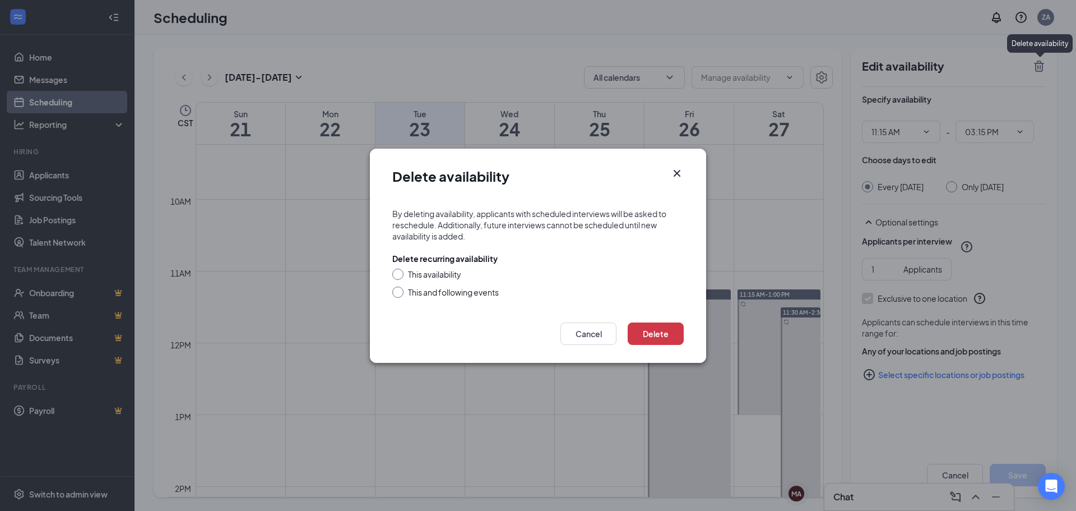
click at [396, 295] on div at bounding box center [397, 291] width 11 height 11
click at [494, 290] on div "This and following events" at bounding box center [453, 291] width 91 height 11
click at [400, 290] on input "This and following events" at bounding box center [396, 290] width 8 height 8
radio input "true"
click at [660, 336] on button "Delete" at bounding box center [656, 333] width 56 height 22
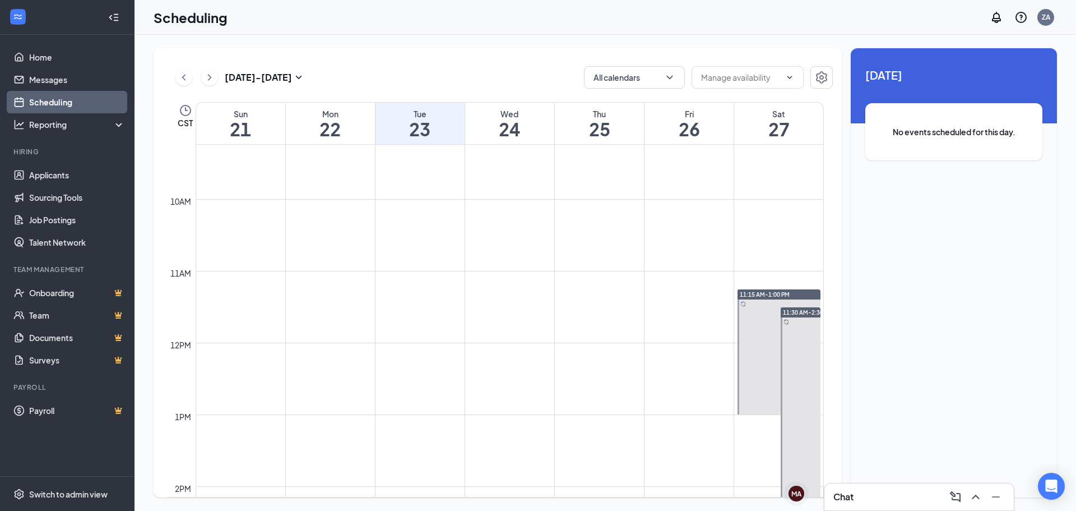
click at [792, 287] on td at bounding box center [510, 280] width 628 height 18
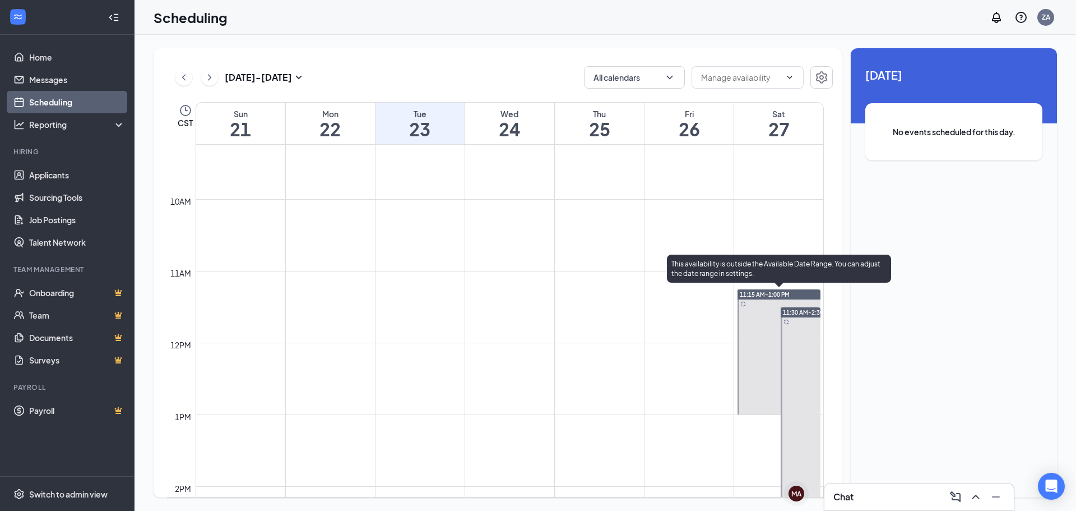
click at [792, 294] on div "11:15 AM-1:00 PM" at bounding box center [779, 294] width 83 height 10
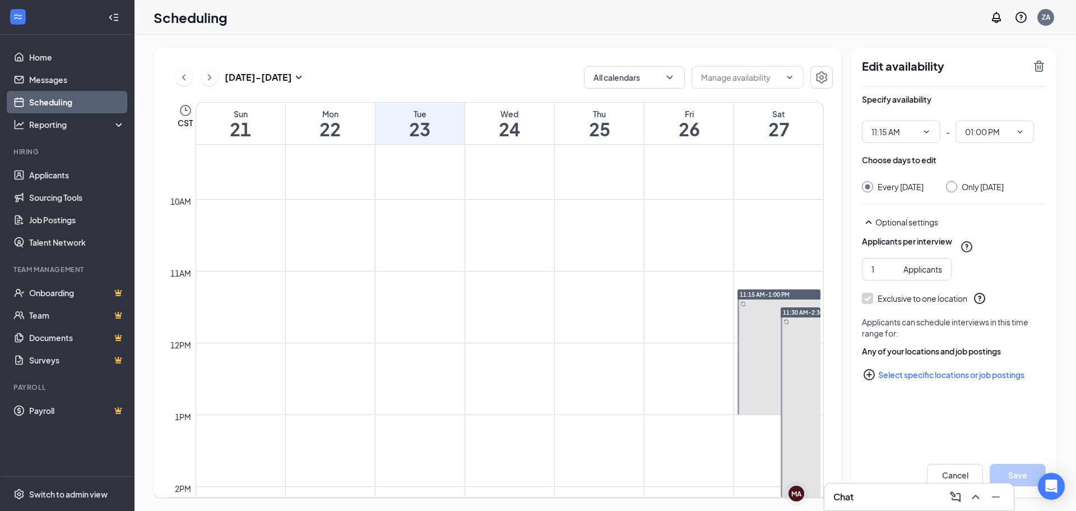
click at [1038, 57] on div "Edit availability Specify availability 11:15 AM - 01:00 PM Choose days to edit …" at bounding box center [954, 272] width 206 height 449
click at [1038, 64] on icon "TrashOutline" at bounding box center [1039, 65] width 13 height 13
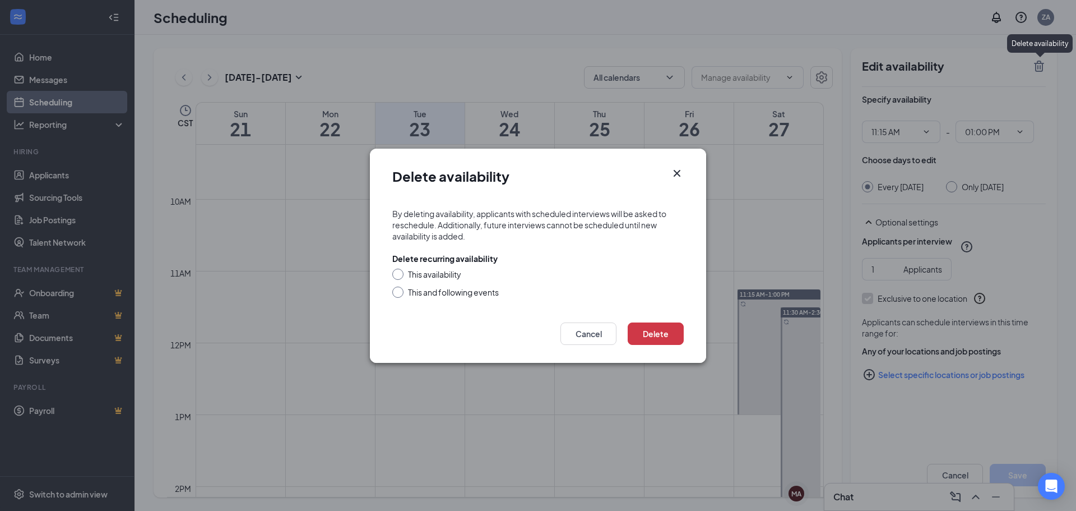
click at [419, 290] on div "This and following events" at bounding box center [453, 291] width 91 height 11
click at [400, 290] on input "This and following events" at bounding box center [396, 290] width 8 height 8
radio input "true"
click at [676, 325] on button "Delete" at bounding box center [656, 333] width 56 height 22
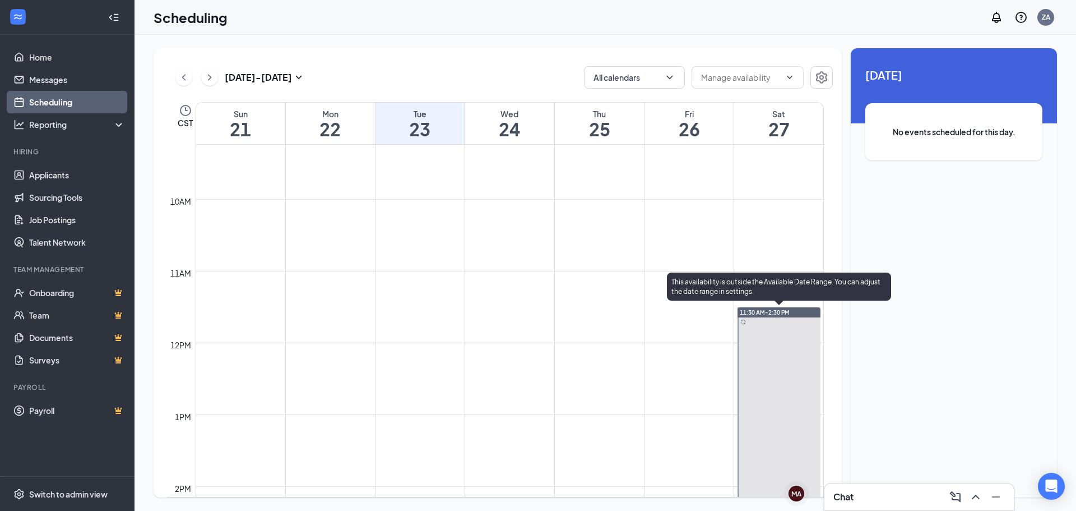
click at [804, 309] on div "11:30 AM-2:30 PM" at bounding box center [779, 312] width 83 height 10
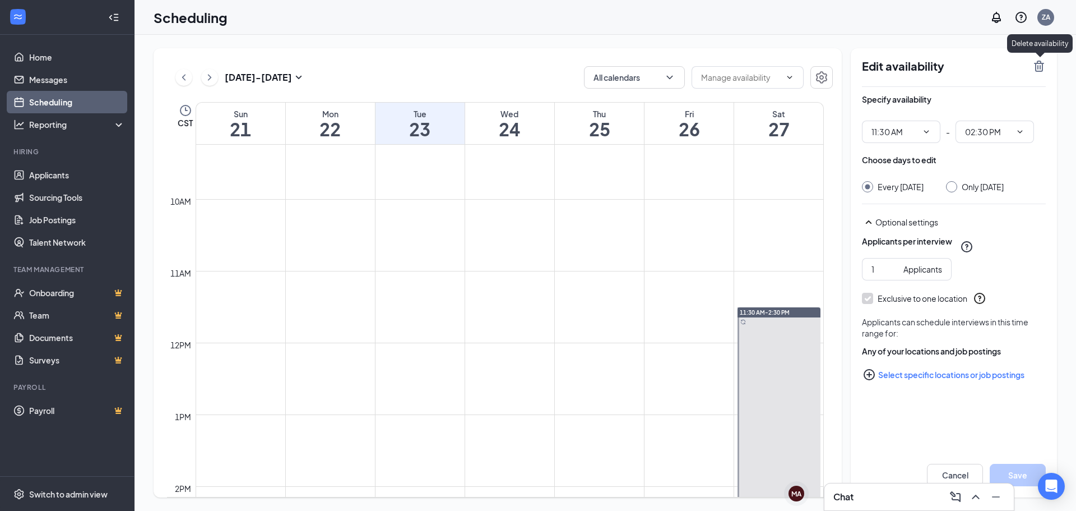
click at [1037, 69] on icon "TrashOutline" at bounding box center [1039, 65] width 13 height 13
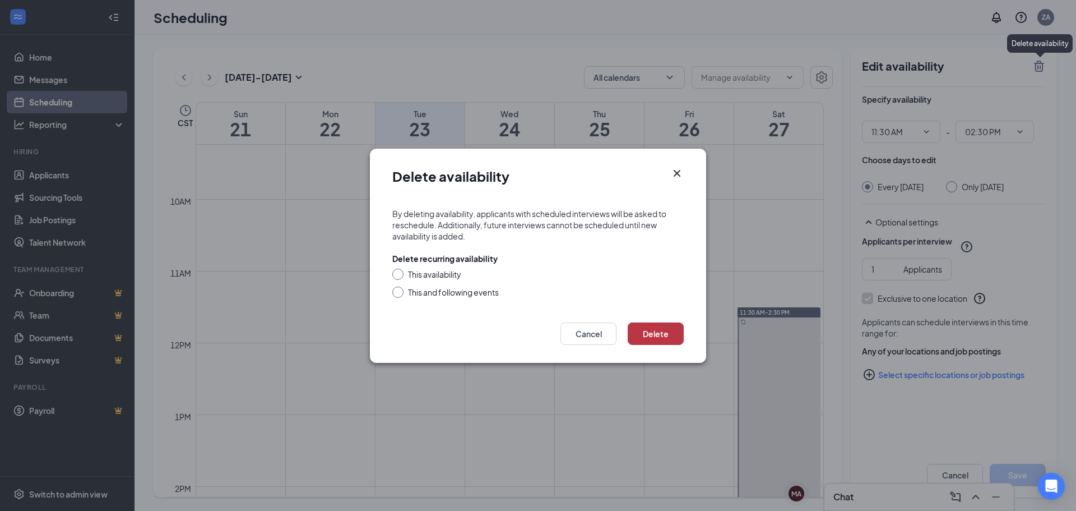
click at [646, 339] on button "Delete" at bounding box center [656, 333] width 56 height 22
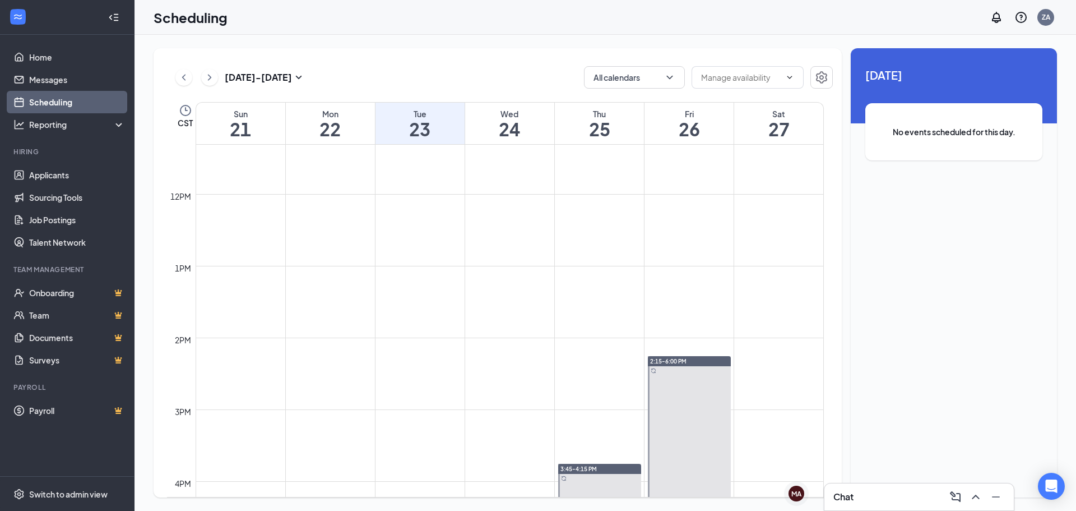
scroll to position [831, 0]
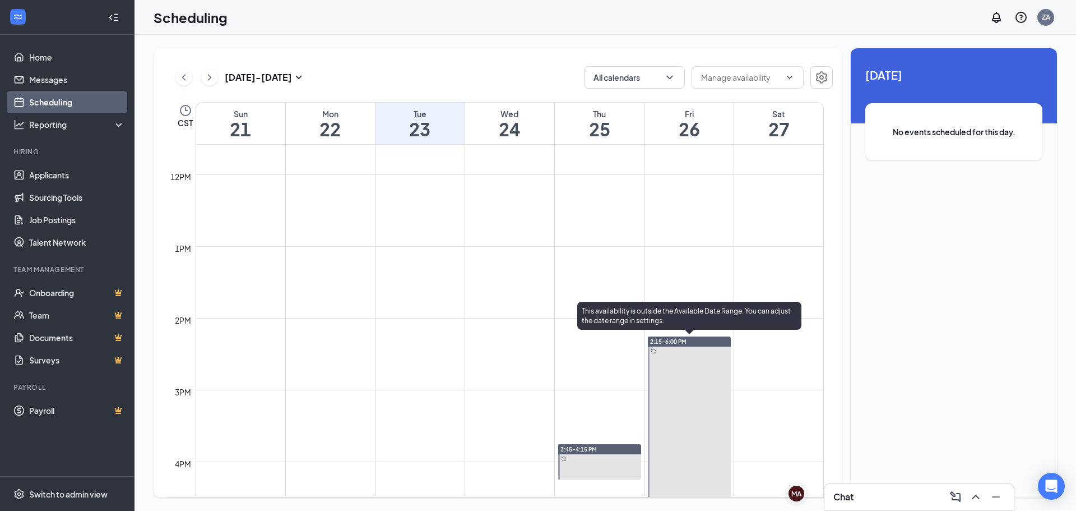
click at [700, 337] on div "2:15-6:00 PM" at bounding box center [689, 341] width 83 height 10
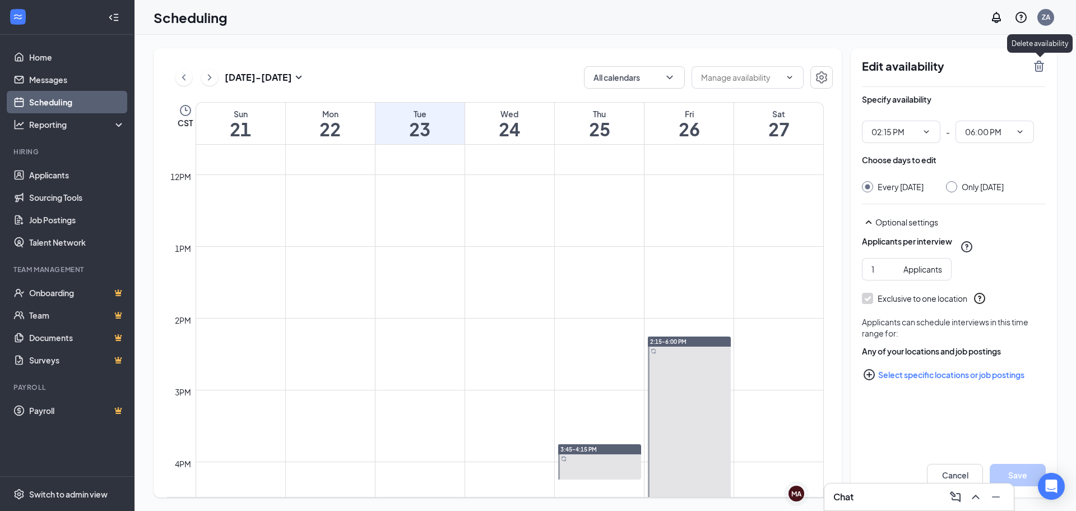
click at [1042, 66] on icon "TrashOutline" at bounding box center [1039, 65] width 13 height 13
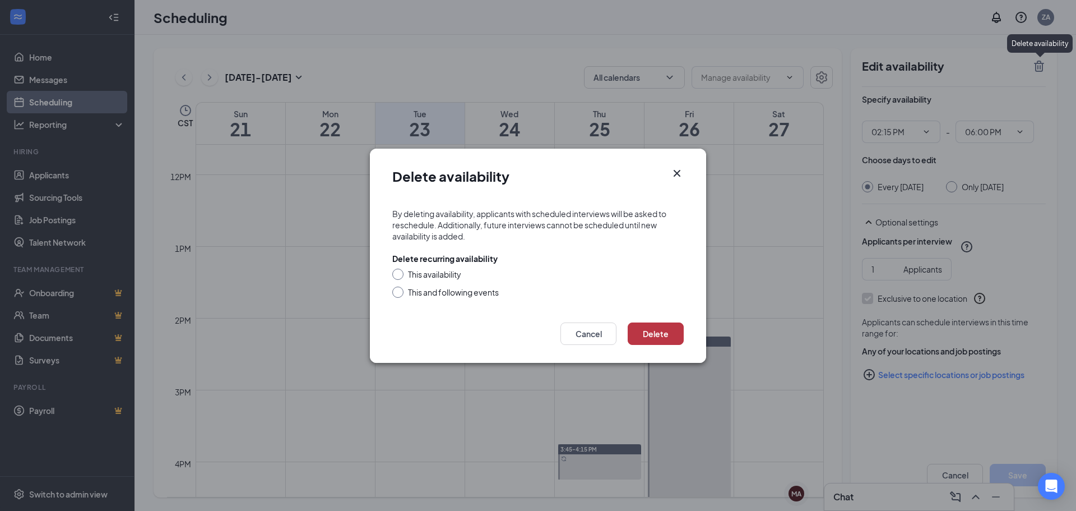
click at [656, 334] on button "Delete" at bounding box center [656, 333] width 56 height 22
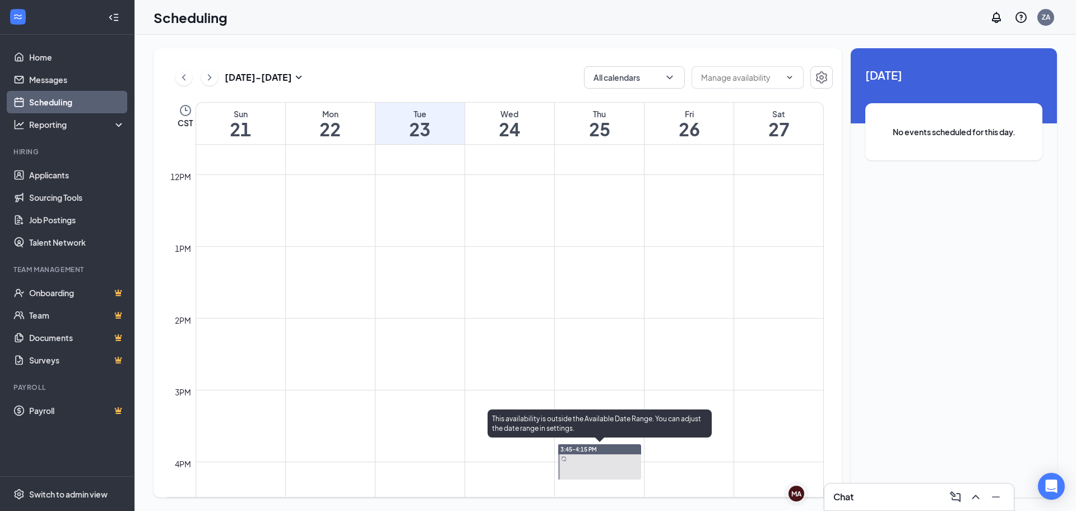
click at [608, 445] on div "3:45-4:15 PM" at bounding box center [599, 449] width 83 height 10
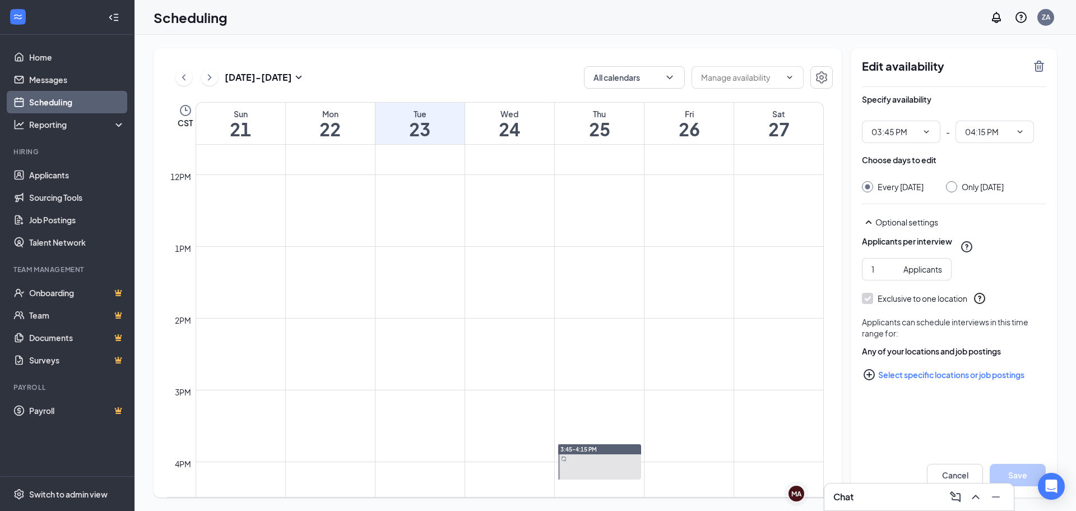
click at [1038, 66] on icon "TrashOutline" at bounding box center [1039, 66] width 10 height 11
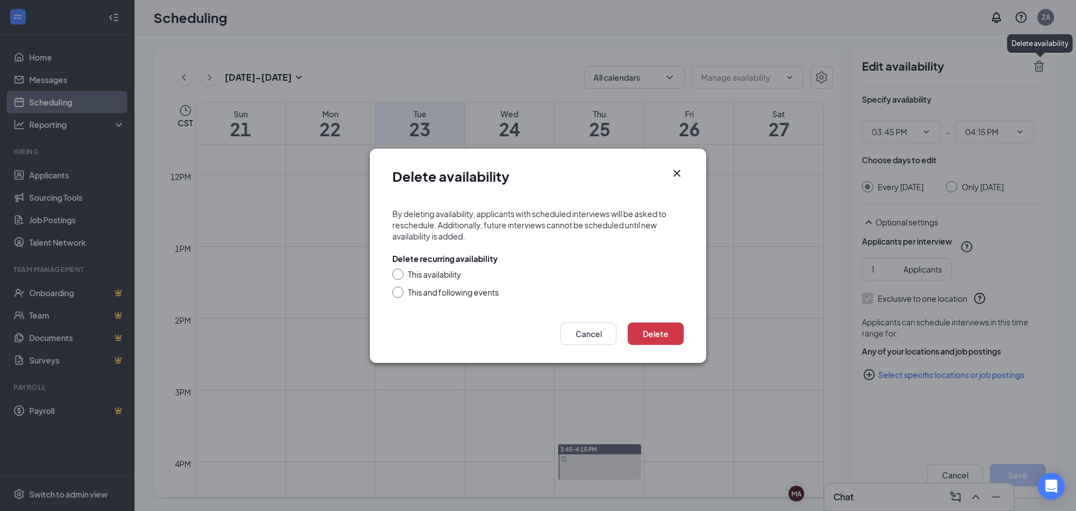
click at [417, 289] on div "This and following events" at bounding box center [453, 291] width 91 height 11
click at [400, 289] on input "This and following events" at bounding box center [396, 290] width 8 height 8
radio input "true"
click at [683, 336] on button "Delete" at bounding box center [656, 333] width 56 height 22
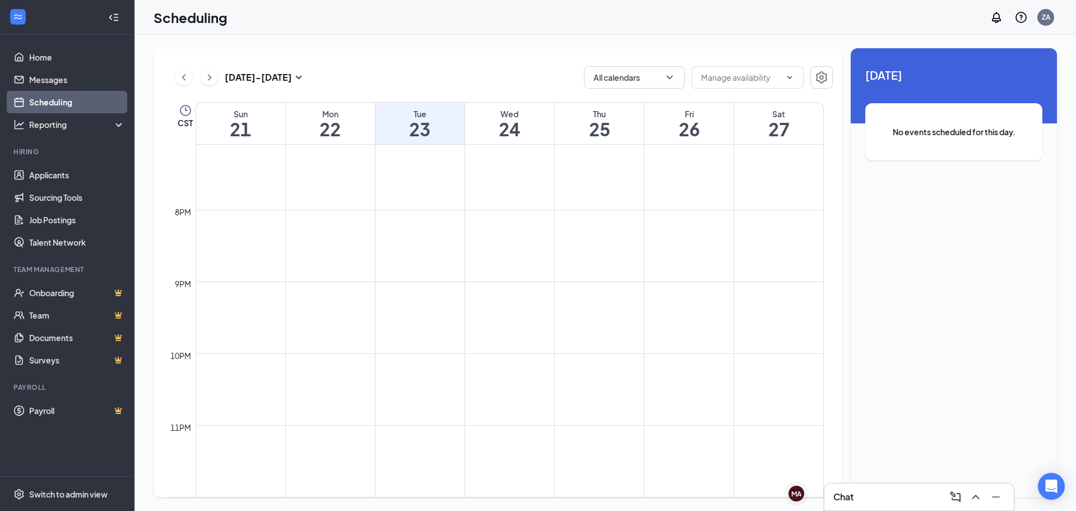
scroll to position [922, 0]
click at [297, 70] on div "[DATE] - [DATE]" at bounding box center [240, 77] width 130 height 22
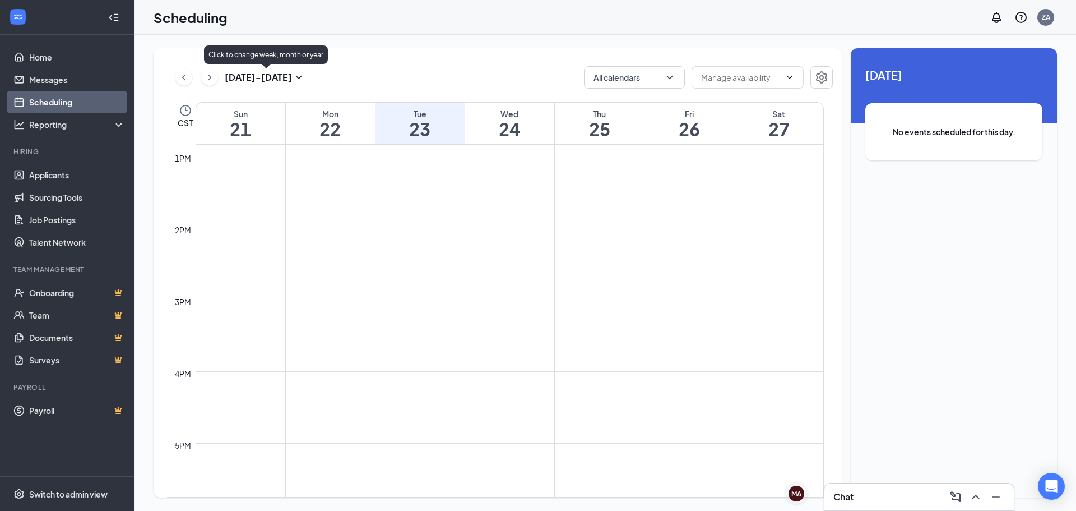
click at [298, 72] on icon "SmallChevronDown" at bounding box center [298, 77] width 13 height 13
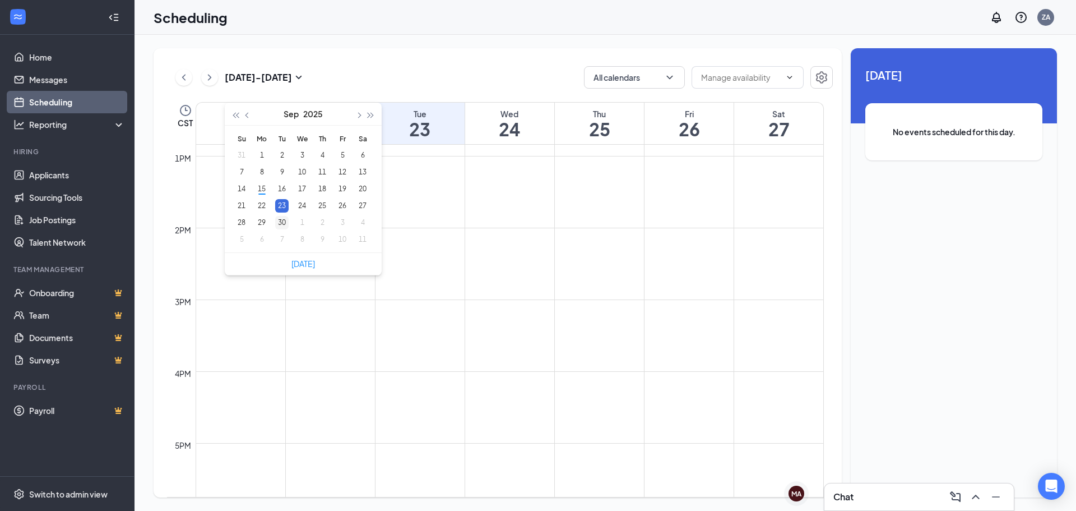
type input "[DATE]"
click at [278, 224] on div "30" at bounding box center [281, 222] width 13 height 13
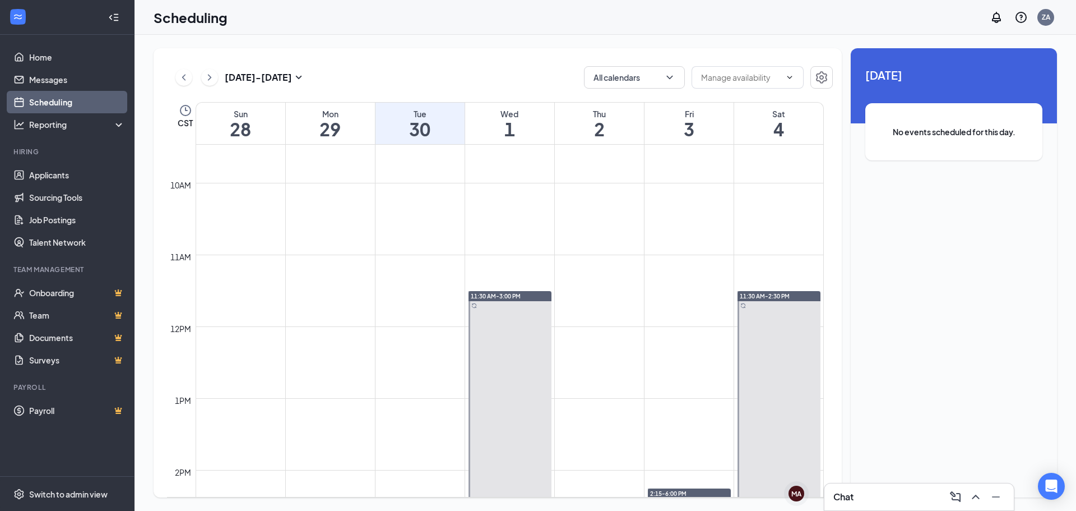
scroll to position [831, 0]
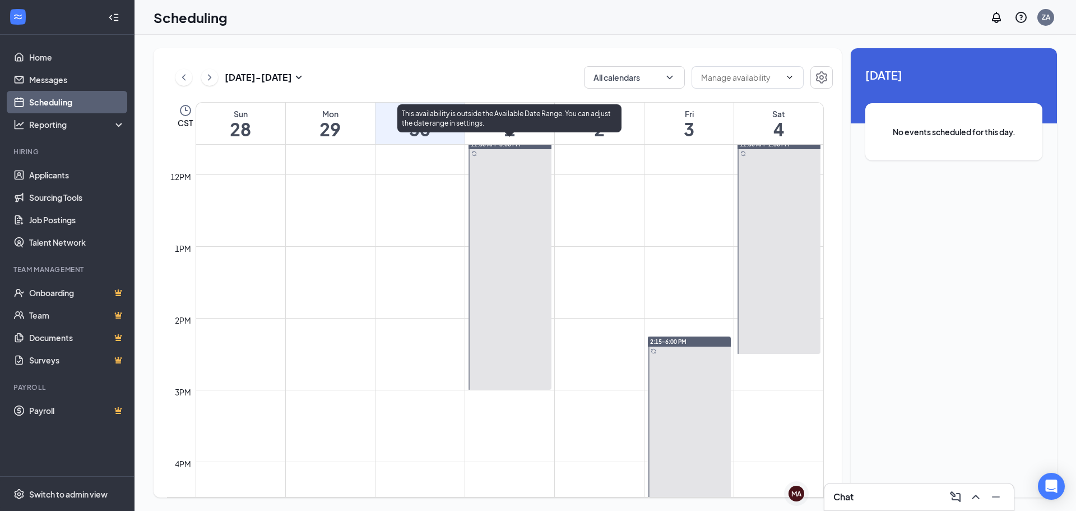
click at [539, 146] on div "11:30 AM-3:00 PM" at bounding box center [510, 144] width 83 height 10
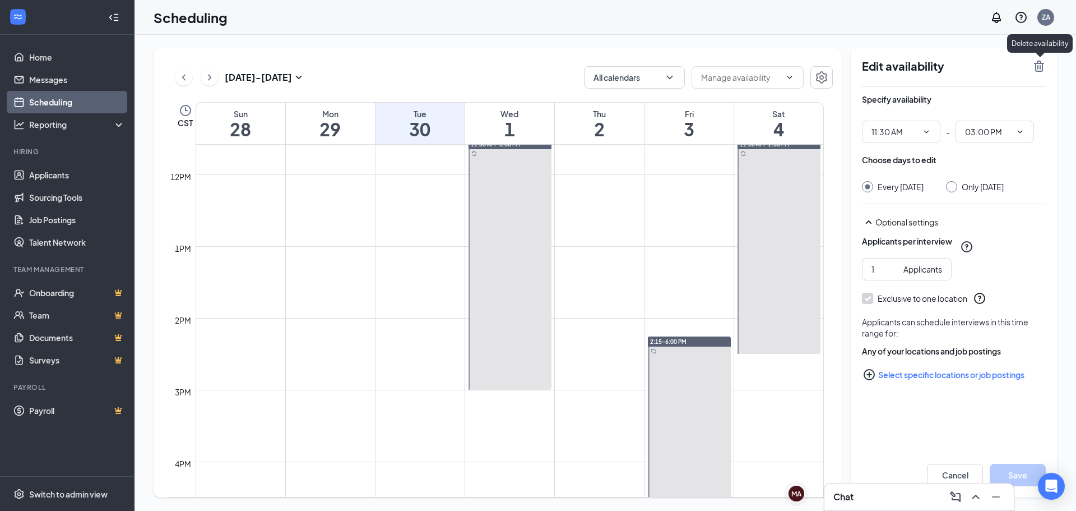
click at [1036, 62] on icon "TrashOutline" at bounding box center [1039, 65] width 13 height 13
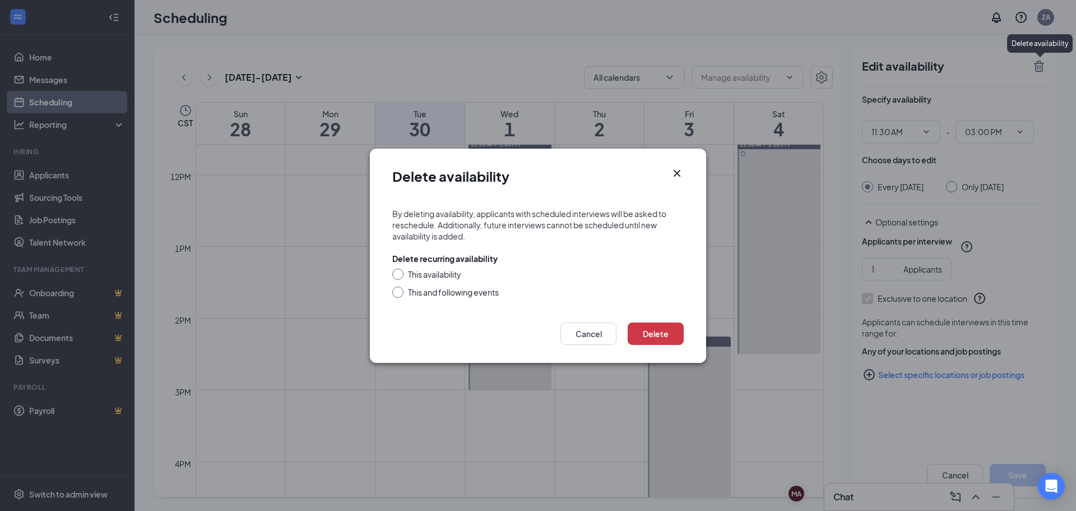
click at [409, 292] on div "This and following events" at bounding box center [453, 291] width 91 height 11
click at [400, 292] on input "This and following events" at bounding box center [396, 290] width 8 height 8
radio input "true"
click at [662, 335] on button "Delete" at bounding box center [656, 333] width 56 height 22
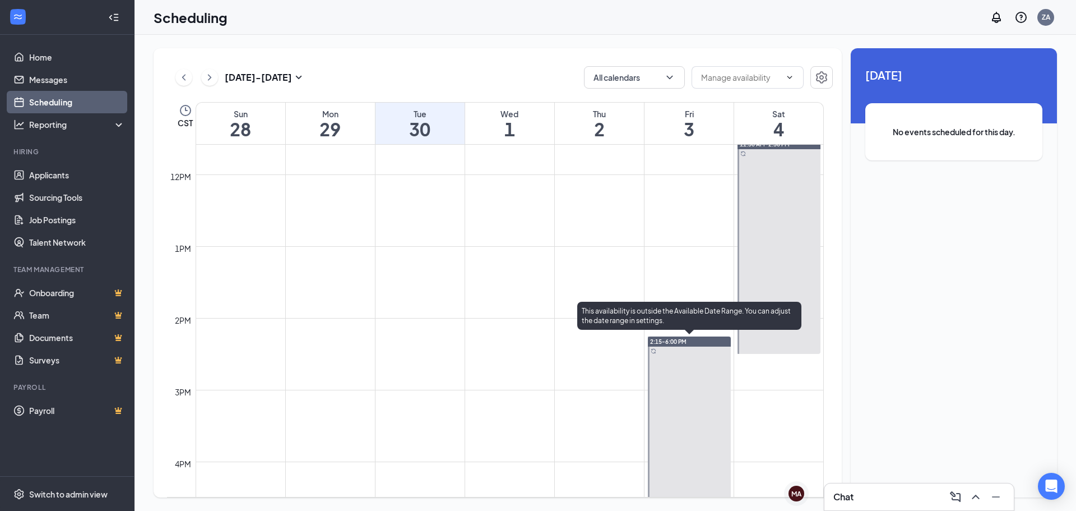
click at [699, 342] on div "2:15-6:00 PM" at bounding box center [689, 341] width 83 height 10
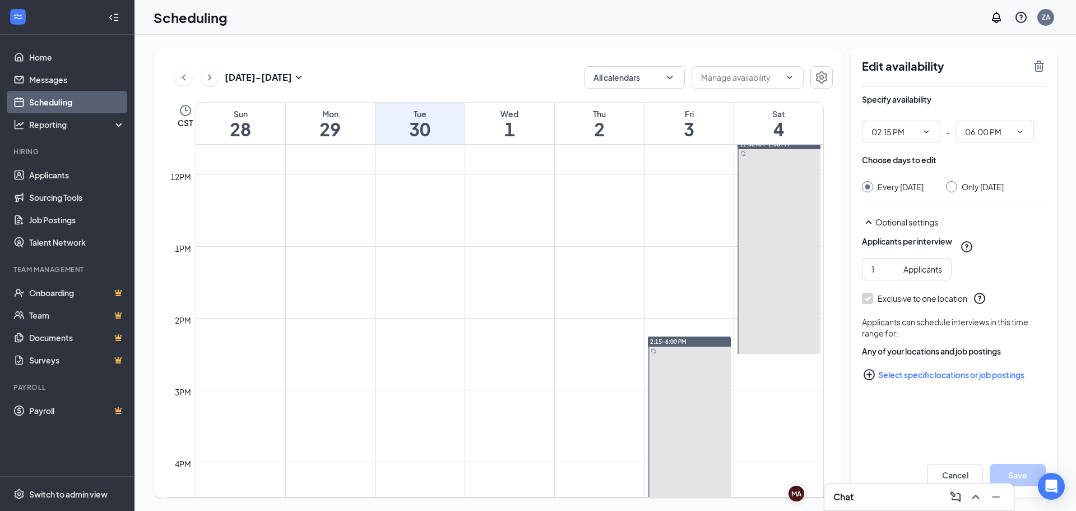
click at [1040, 61] on icon "TrashOutline" at bounding box center [1039, 66] width 10 height 11
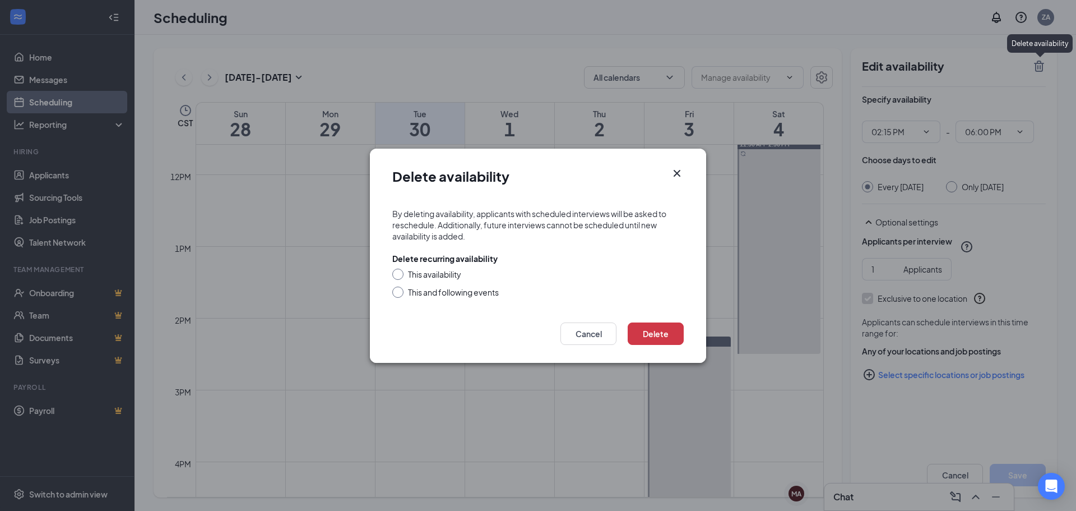
click at [461, 298] on form "By deleting availability, applicants with scheduled interviews will be asked to…" at bounding box center [538, 254] width 336 height 114
click at [471, 290] on div "This and following events" at bounding box center [453, 291] width 91 height 11
click at [400, 290] on input "This and following events" at bounding box center [396, 290] width 8 height 8
radio input "true"
click at [658, 335] on button "Delete" at bounding box center [656, 333] width 56 height 22
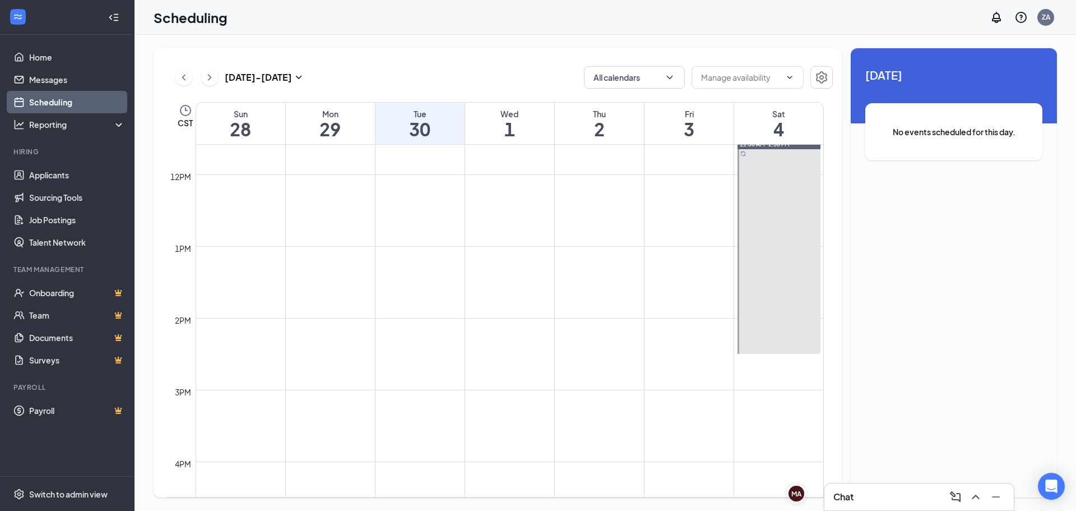
scroll to position [775, 0]
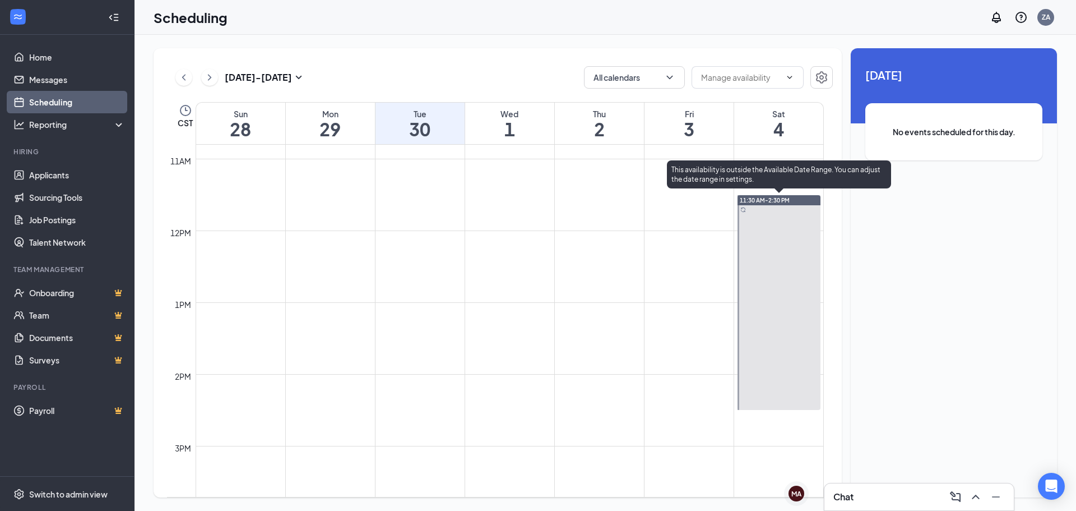
click at [791, 206] on div at bounding box center [779, 302] width 83 height 215
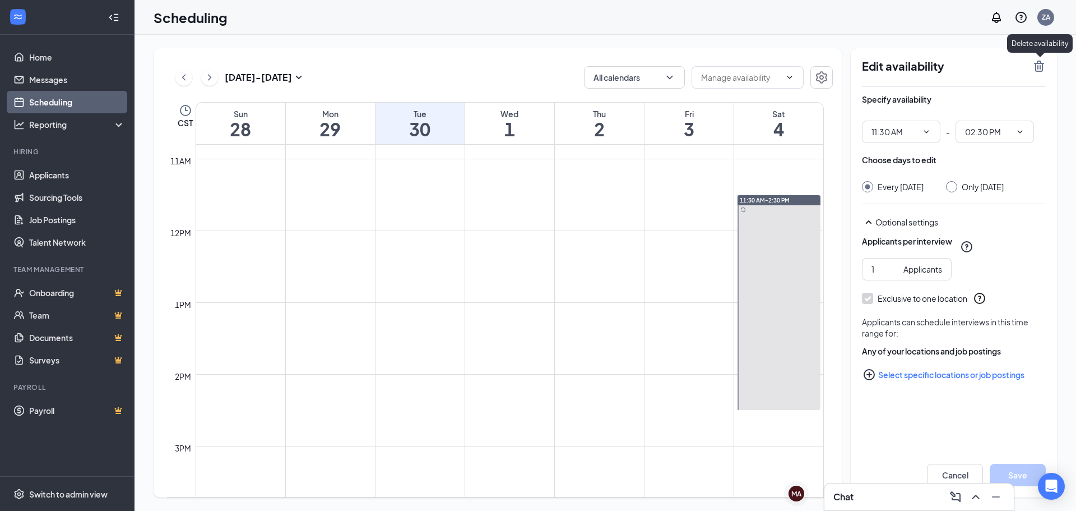
click at [1040, 64] on icon "TrashOutline" at bounding box center [1039, 66] width 10 height 11
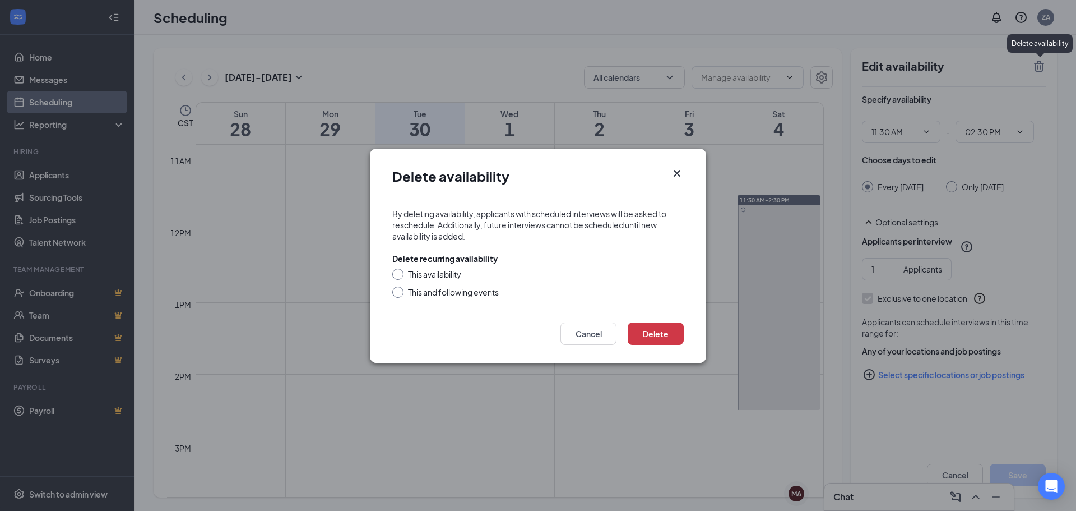
click at [489, 295] on div "This and following events" at bounding box center [453, 291] width 91 height 11
click at [400, 294] on input "This and following events" at bounding box center [396, 290] width 8 height 8
radio input "true"
click at [646, 328] on button "Delete" at bounding box center [656, 333] width 56 height 22
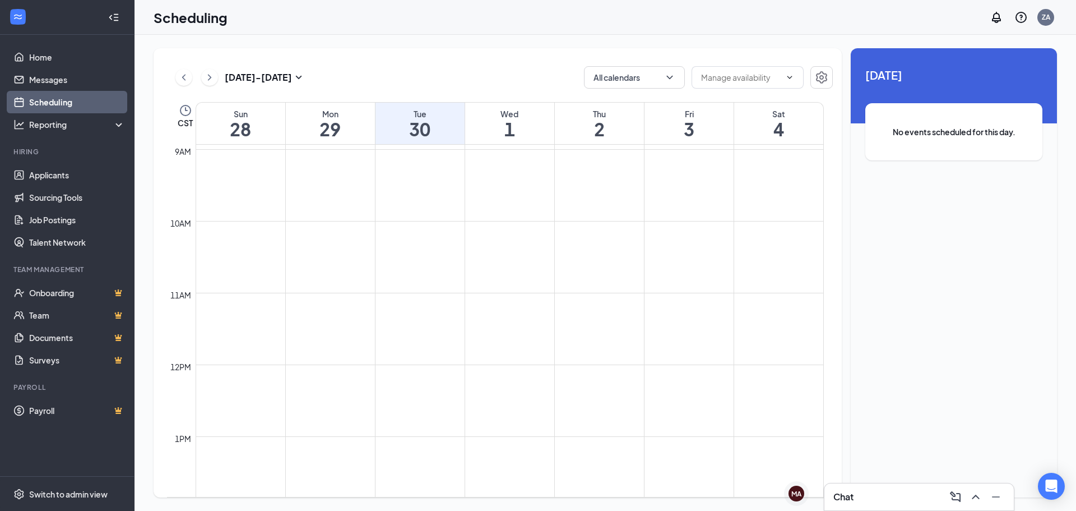
scroll to position [585, 0]
